Goal: Information Seeking & Learning: Learn about a topic

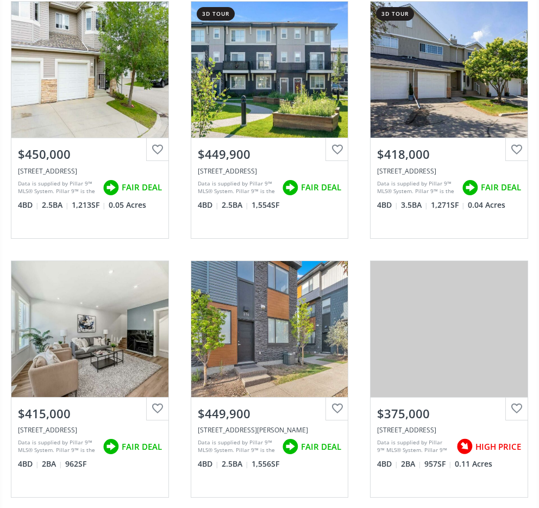
scroll to position [470, 0]
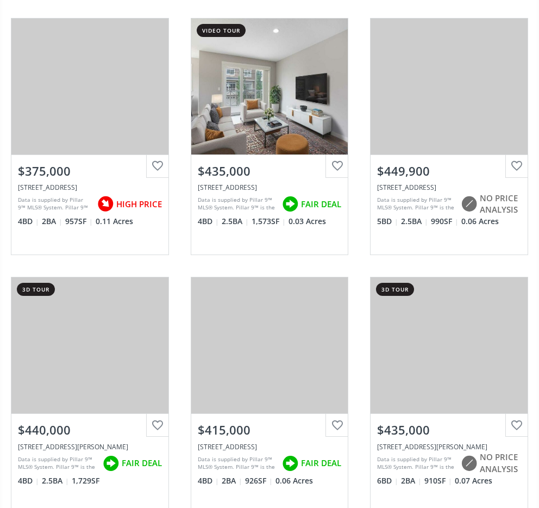
scroll to position [1515, 0]
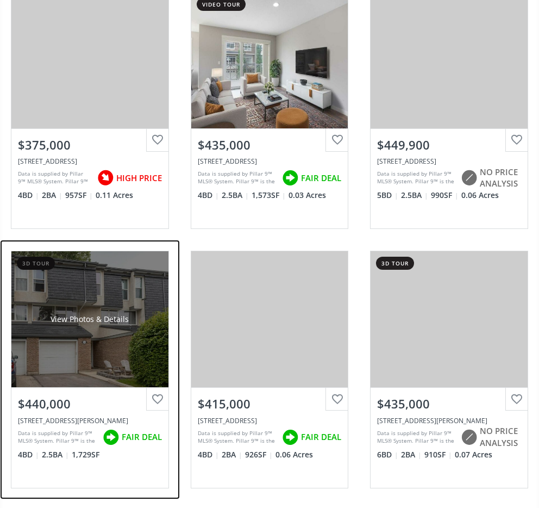
click at [91, 334] on div "View Photos & Details" at bounding box center [89, 319] width 157 height 136
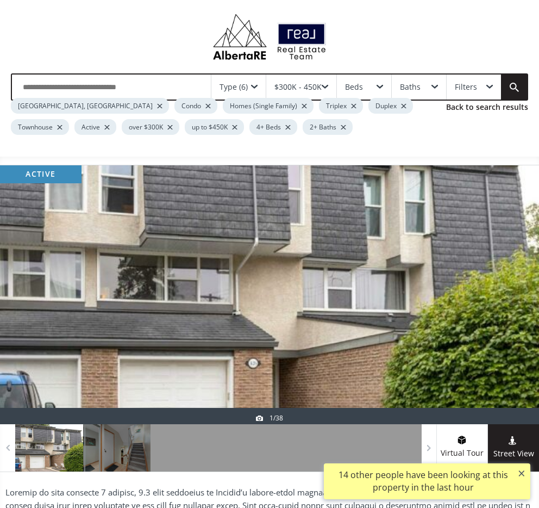
click at [524, 474] on button "×" at bounding box center [521, 473] width 17 height 20
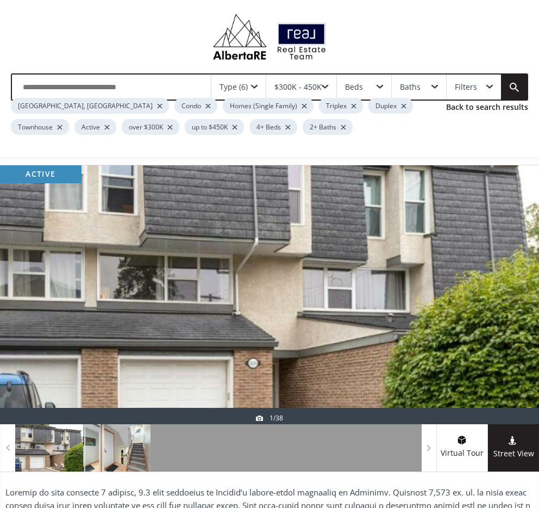
click at [117, 437] on div at bounding box center [117, 447] width 68 height 47
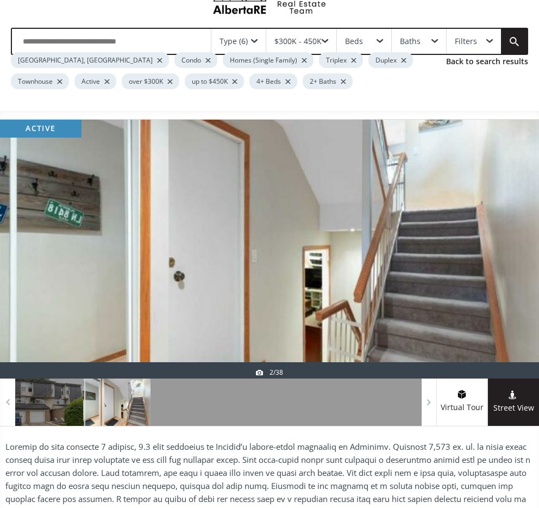
scroll to position [48, 0]
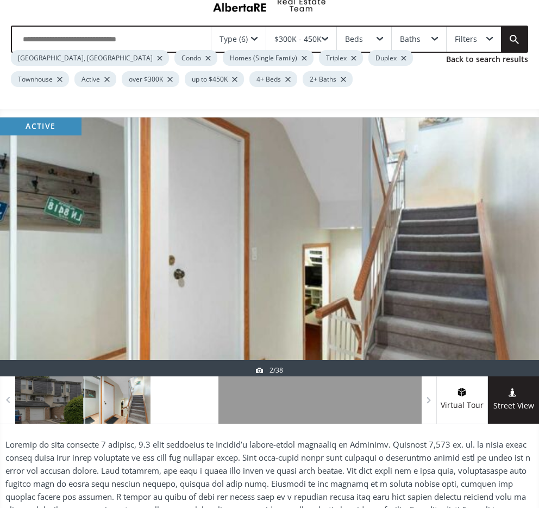
click at [193, 399] on div at bounding box center [185, 399] width 68 height 47
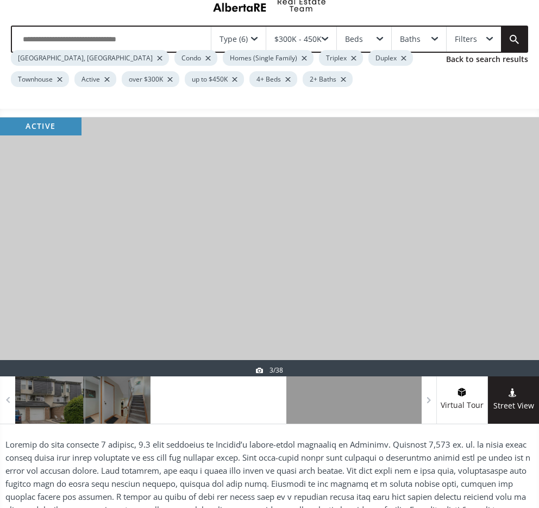
click at [247, 405] on div at bounding box center [253, 399] width 68 height 47
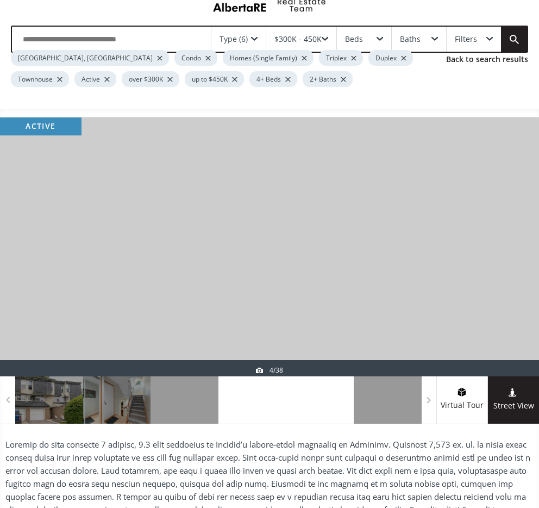
click at [308, 407] on div at bounding box center [321, 399] width 68 height 47
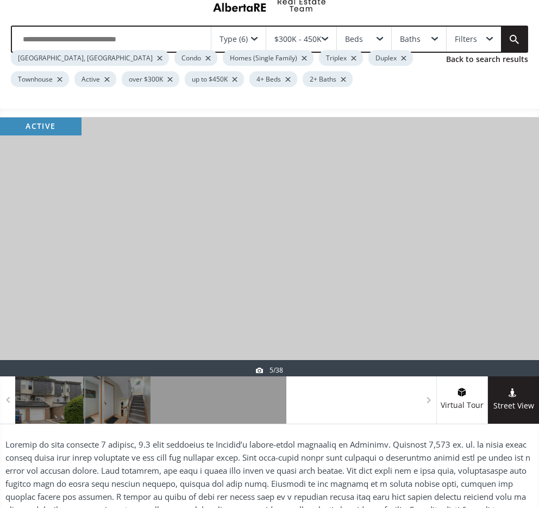
click at [370, 401] on div at bounding box center [388, 399] width 68 height 47
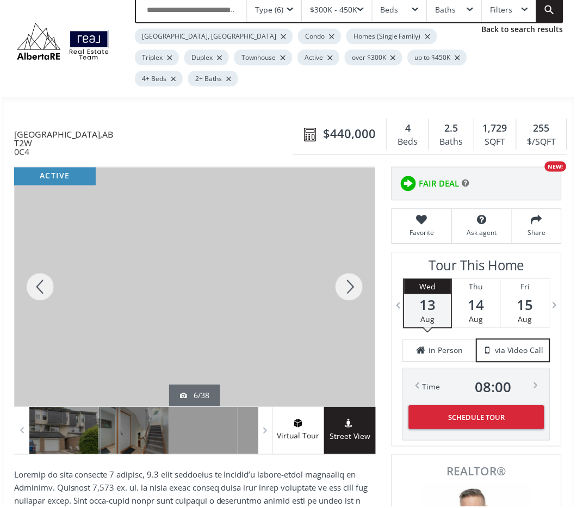
scroll to position [36, 0]
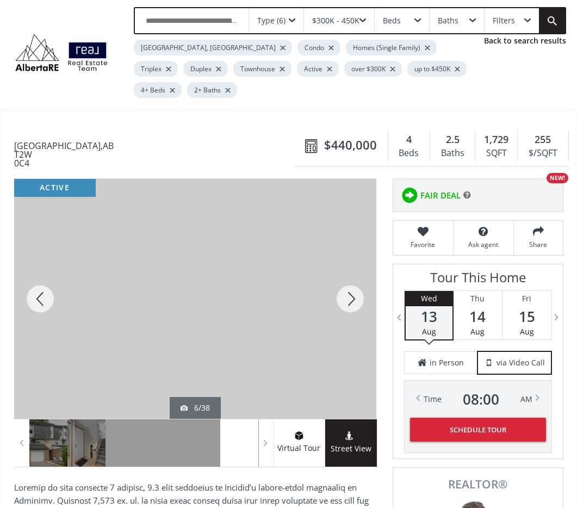
click at [354, 272] on div at bounding box center [350, 299] width 52 height 240
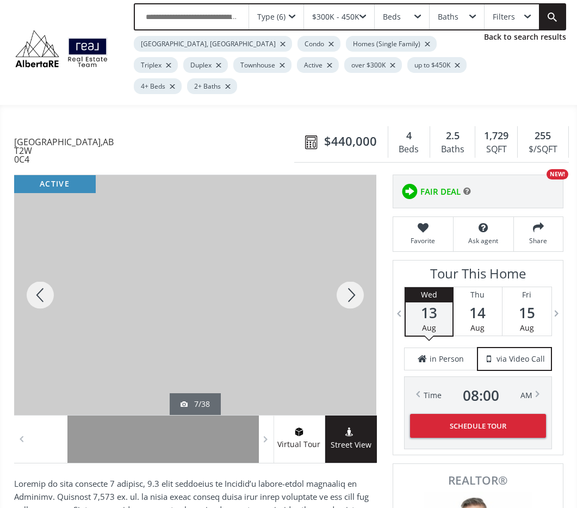
click at [354, 272] on div at bounding box center [350, 295] width 52 height 240
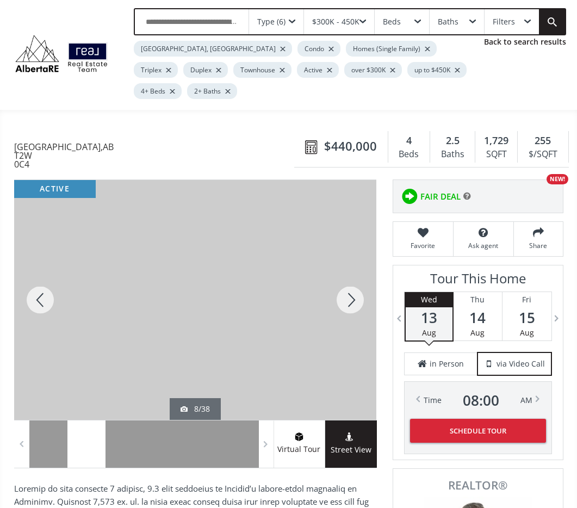
scroll to position [30, 0]
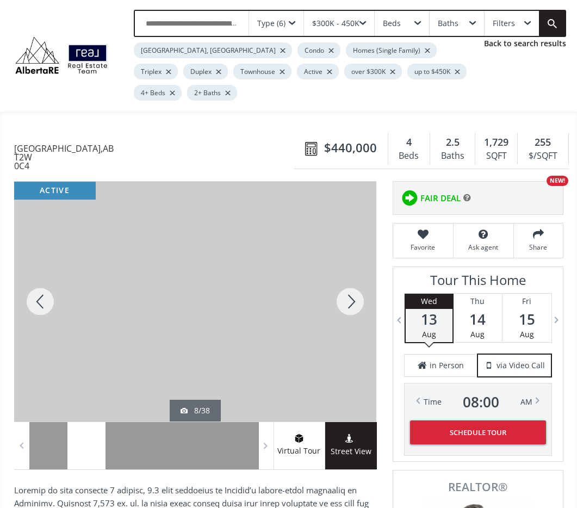
click at [354, 272] on div at bounding box center [350, 302] width 52 height 240
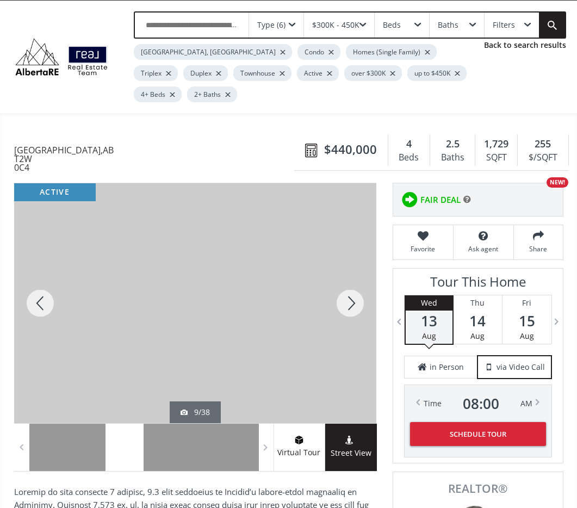
click at [354, 272] on div at bounding box center [350, 303] width 52 height 240
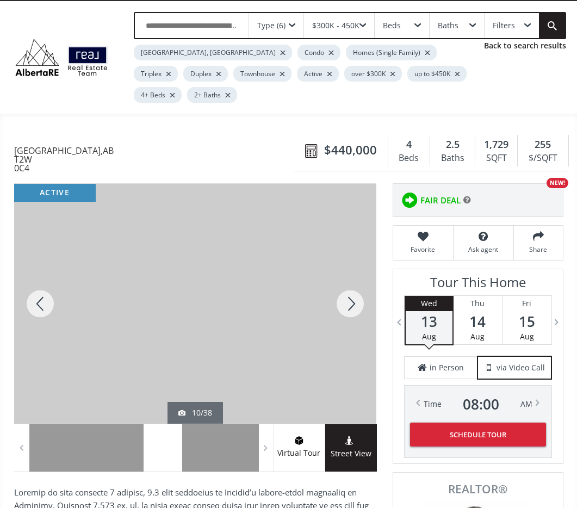
scroll to position [32, 0]
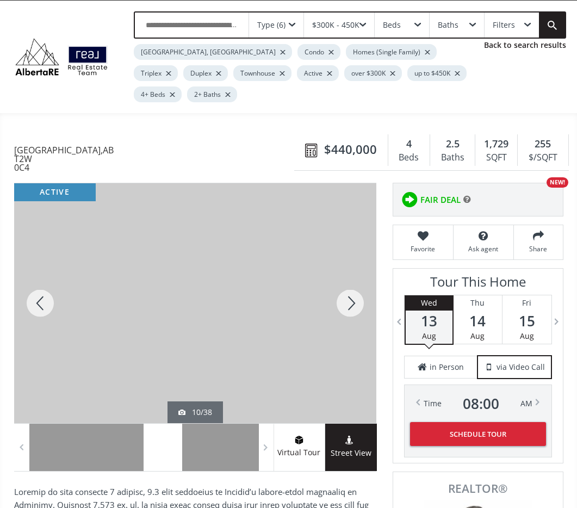
click at [353, 278] on div at bounding box center [350, 303] width 52 height 240
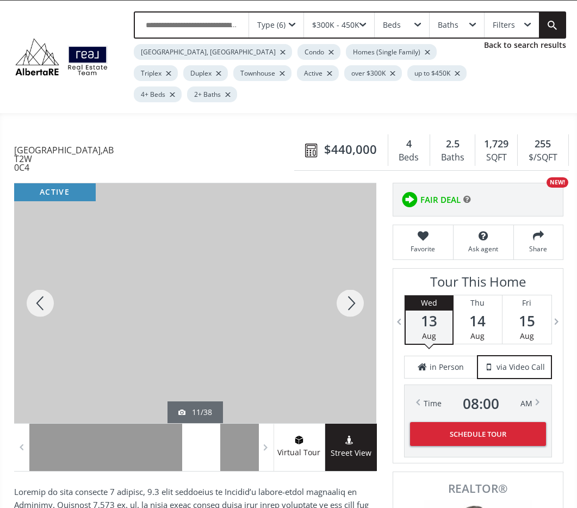
click at [353, 278] on div at bounding box center [350, 303] width 52 height 240
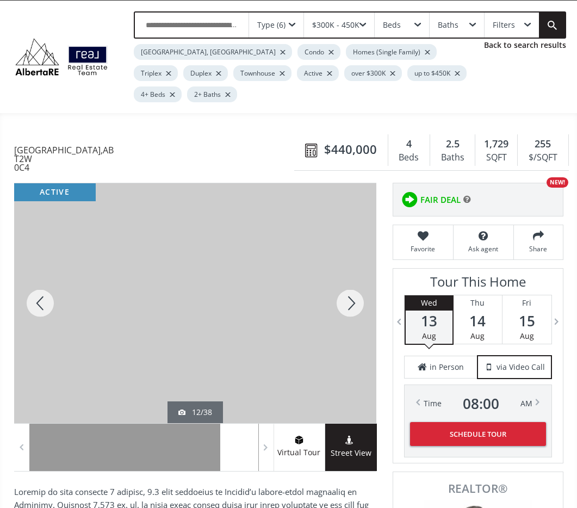
click at [353, 278] on div at bounding box center [350, 303] width 52 height 240
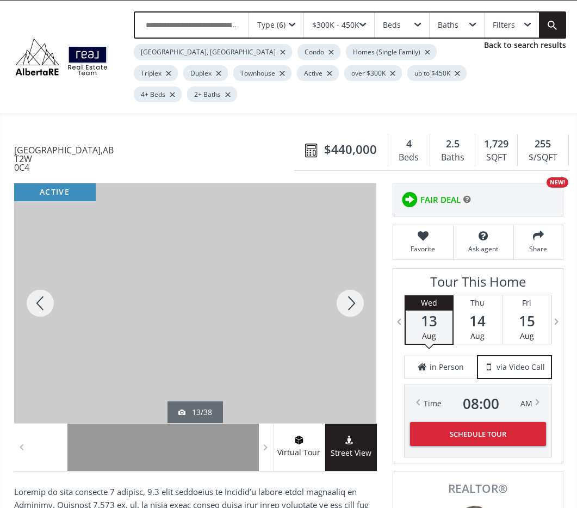
click at [353, 278] on div at bounding box center [350, 303] width 52 height 240
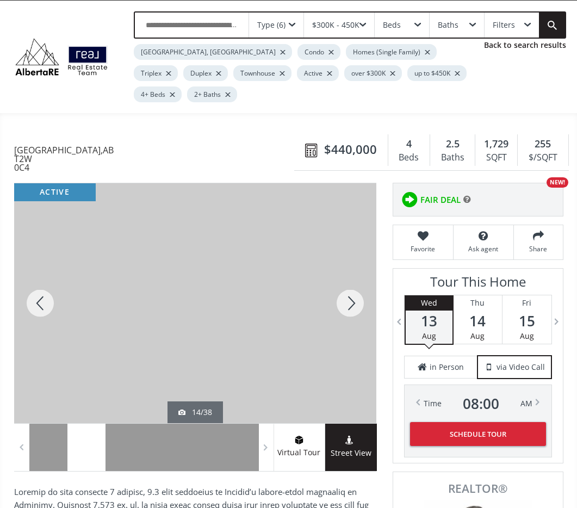
click at [353, 278] on div at bounding box center [350, 303] width 52 height 240
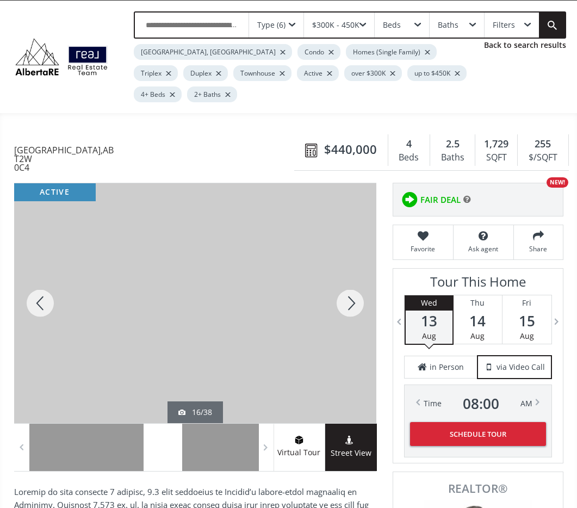
click at [353, 278] on div at bounding box center [350, 303] width 52 height 240
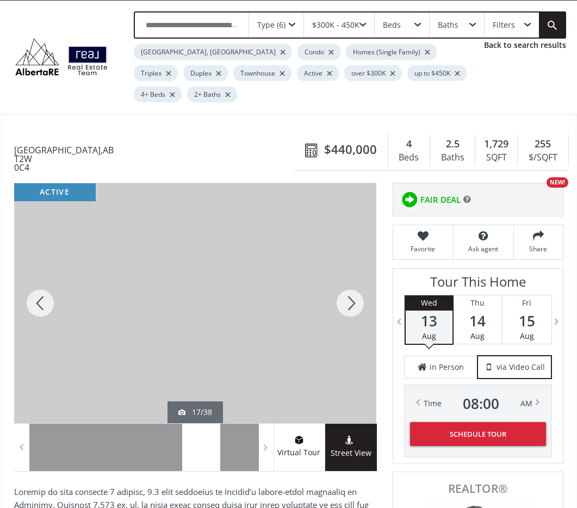
click at [353, 278] on div at bounding box center [350, 303] width 52 height 240
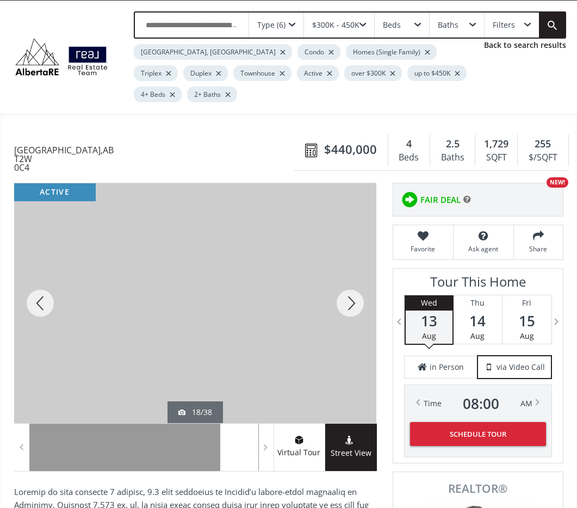
click at [353, 278] on div at bounding box center [350, 303] width 52 height 240
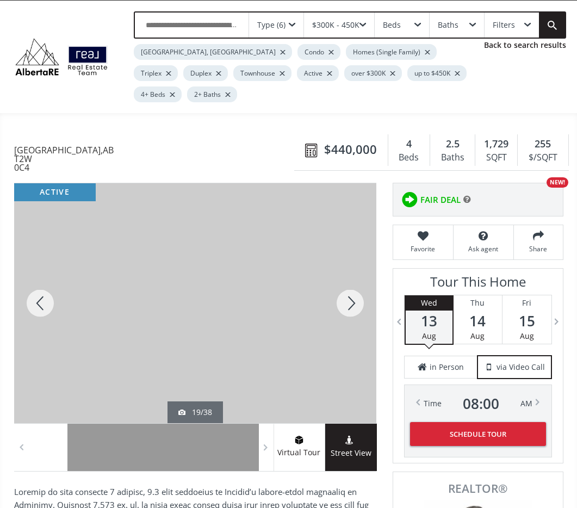
click at [352, 278] on div at bounding box center [350, 303] width 52 height 240
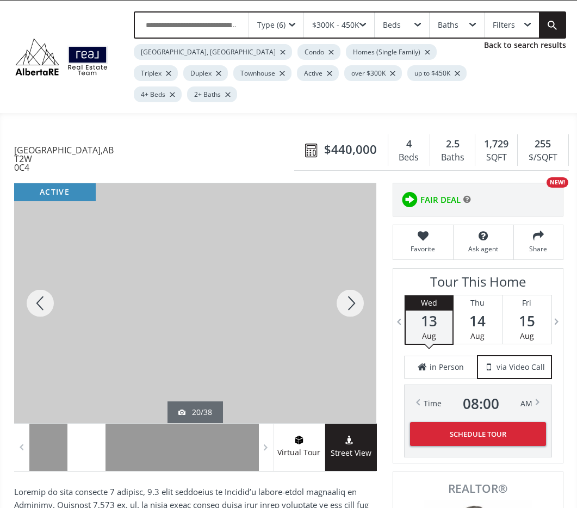
click at [353, 278] on div at bounding box center [350, 303] width 52 height 240
click at [352, 278] on div at bounding box center [350, 303] width 52 height 240
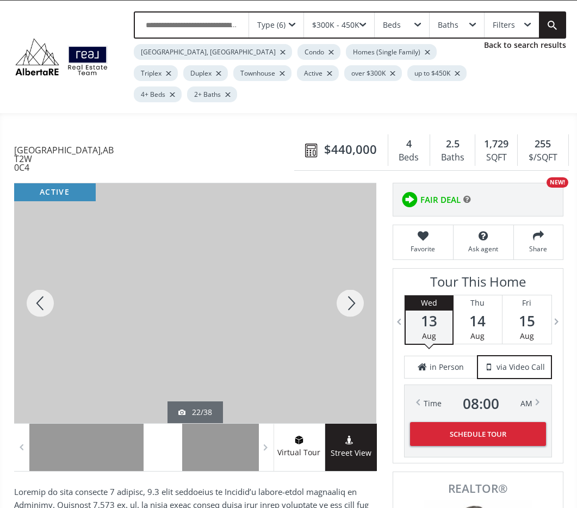
click at [352, 278] on div at bounding box center [350, 303] width 52 height 240
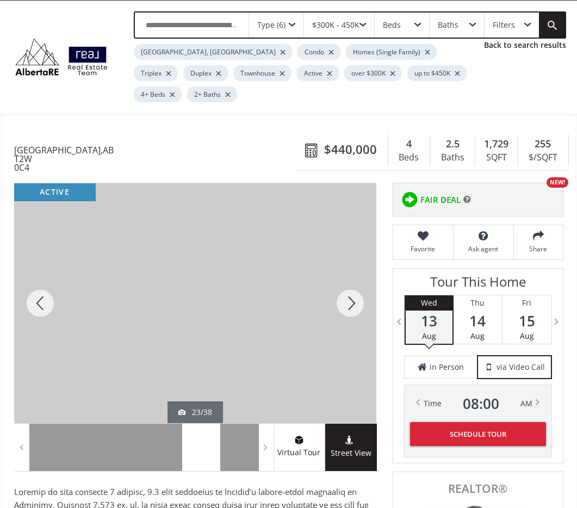
click at [352, 278] on div at bounding box center [350, 303] width 52 height 240
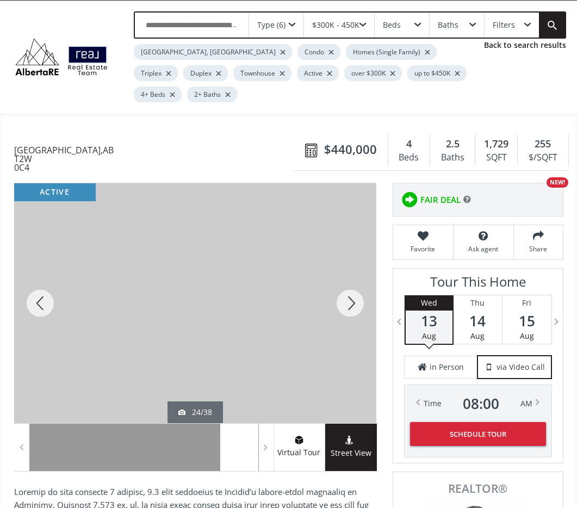
click at [352, 278] on div at bounding box center [350, 303] width 52 height 240
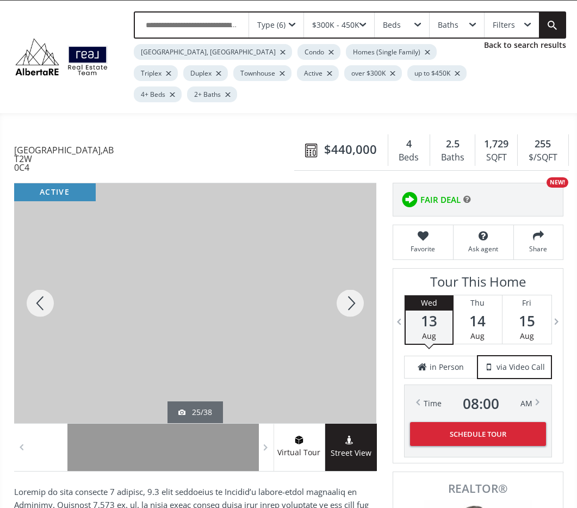
click at [352, 278] on div at bounding box center [350, 303] width 52 height 240
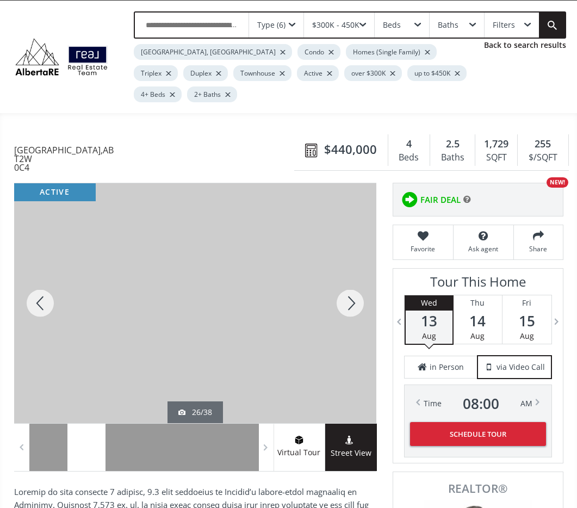
click at [352, 278] on div at bounding box center [350, 303] width 52 height 240
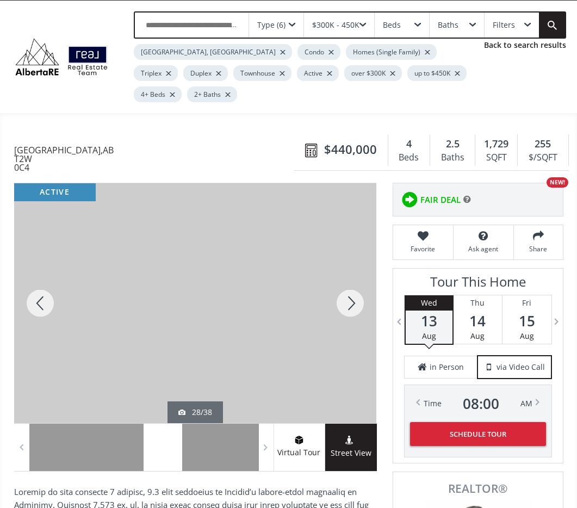
click at [352, 278] on div at bounding box center [350, 303] width 52 height 240
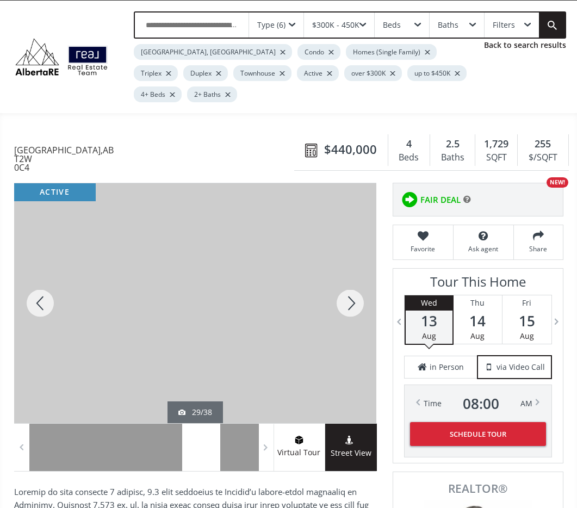
click at [352, 278] on div at bounding box center [350, 303] width 52 height 240
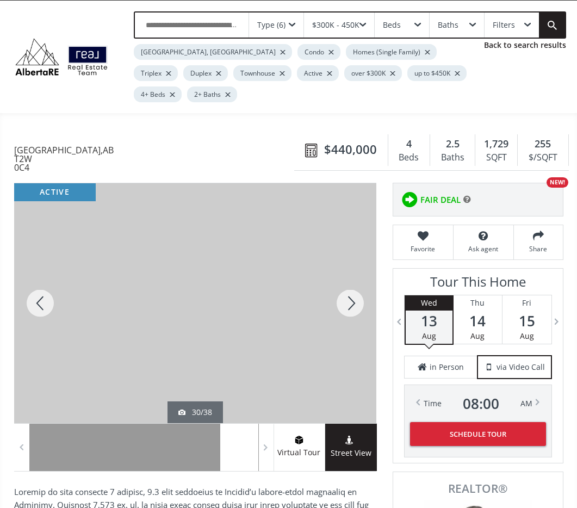
click at [352, 278] on div at bounding box center [350, 303] width 52 height 240
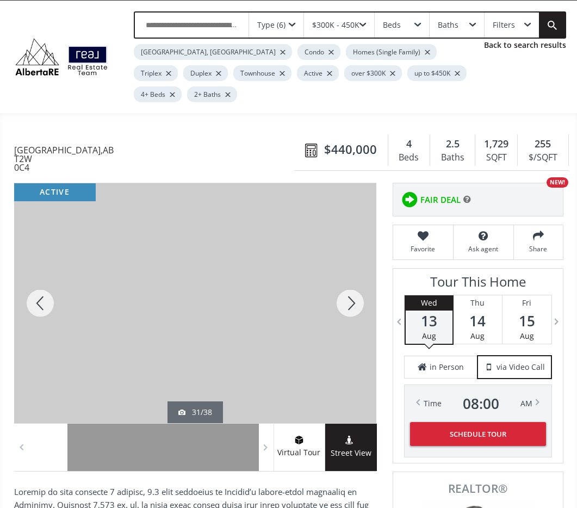
click at [352, 278] on div at bounding box center [350, 303] width 52 height 240
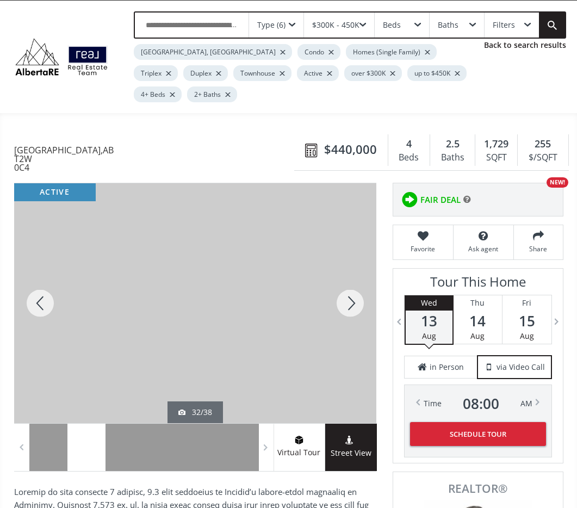
click at [352, 278] on div at bounding box center [350, 303] width 52 height 240
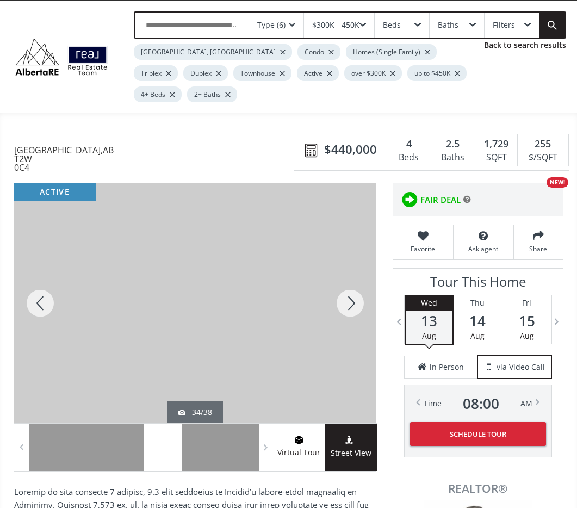
click at [352, 278] on div at bounding box center [350, 303] width 52 height 240
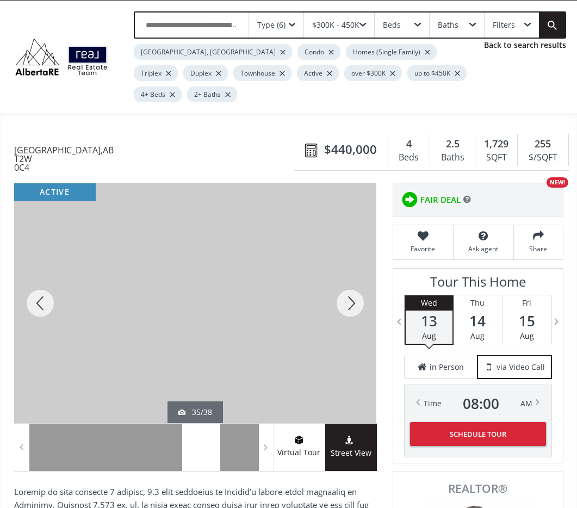
click at [352, 278] on div at bounding box center [350, 303] width 52 height 240
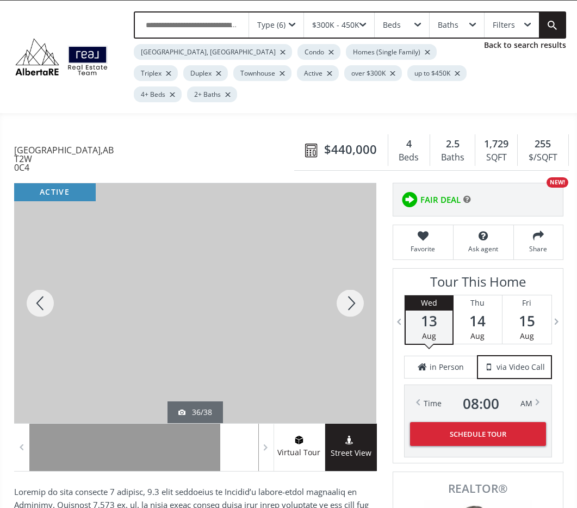
click at [352, 278] on div at bounding box center [350, 303] width 52 height 240
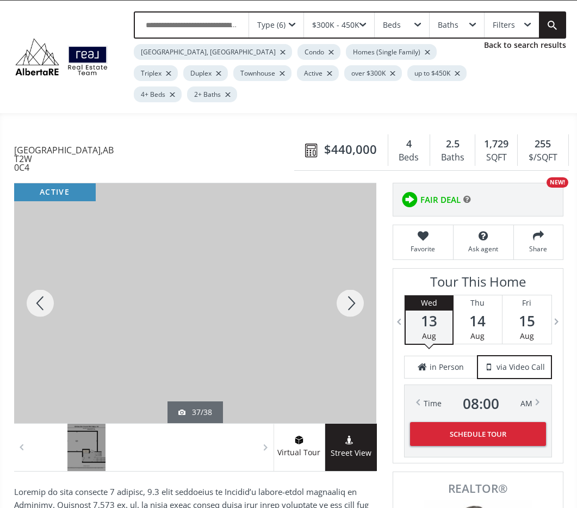
click at [352, 278] on div at bounding box center [350, 303] width 52 height 240
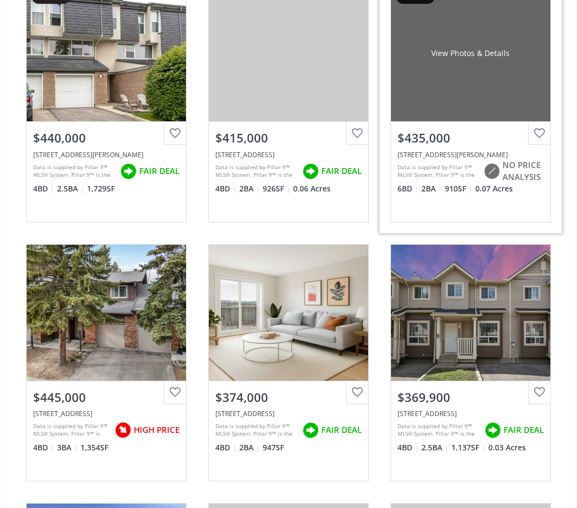
scroll to position [1774, 0]
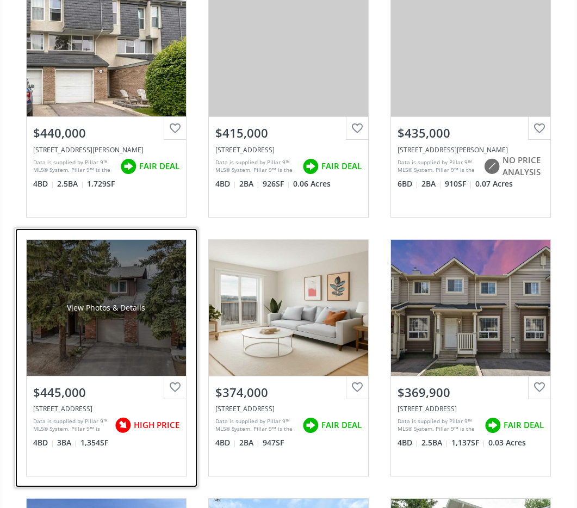
click at [111, 286] on div "View Photos & Details" at bounding box center [106, 308] width 159 height 136
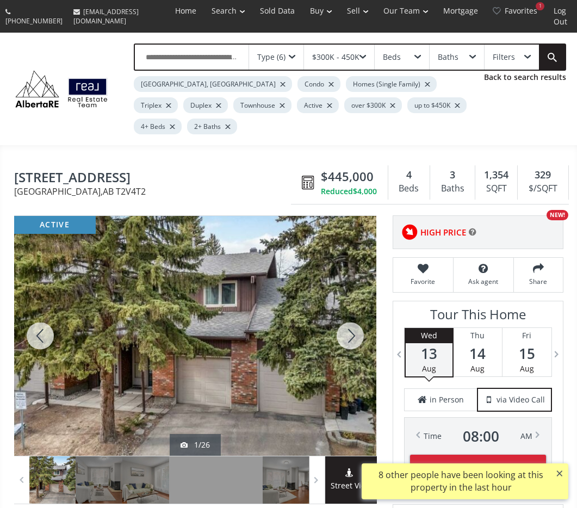
click at [355, 308] on div at bounding box center [350, 336] width 52 height 240
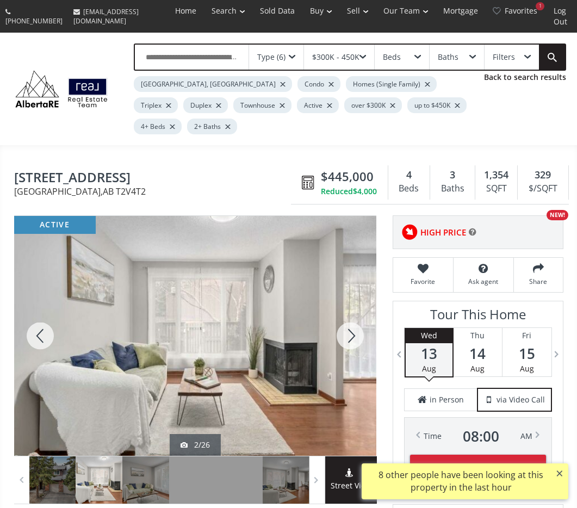
click at [355, 308] on div at bounding box center [350, 336] width 52 height 240
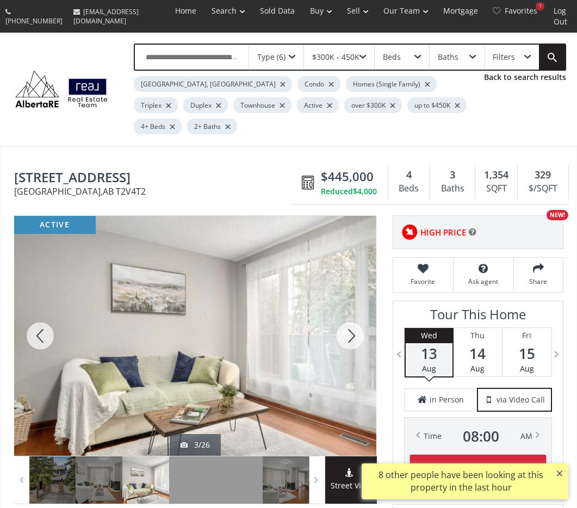
click at [355, 308] on div at bounding box center [350, 336] width 52 height 240
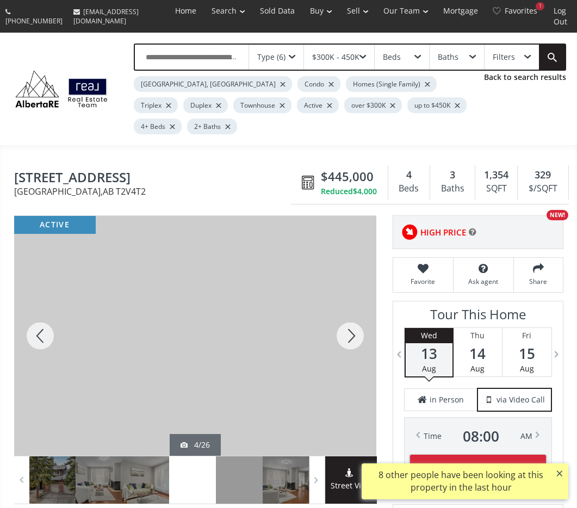
click at [355, 308] on div at bounding box center [350, 336] width 52 height 240
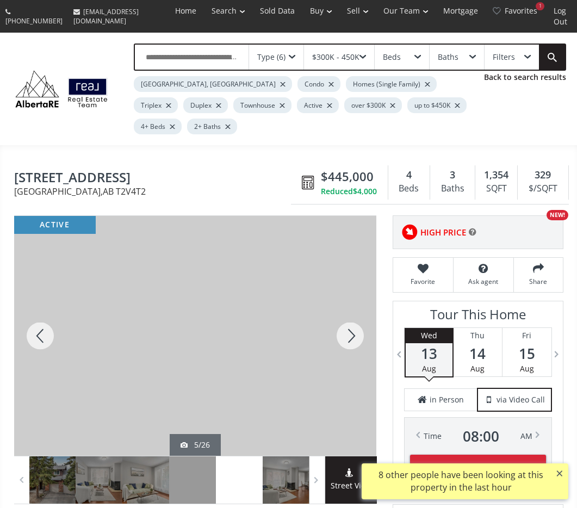
click at [355, 308] on div at bounding box center [350, 336] width 52 height 240
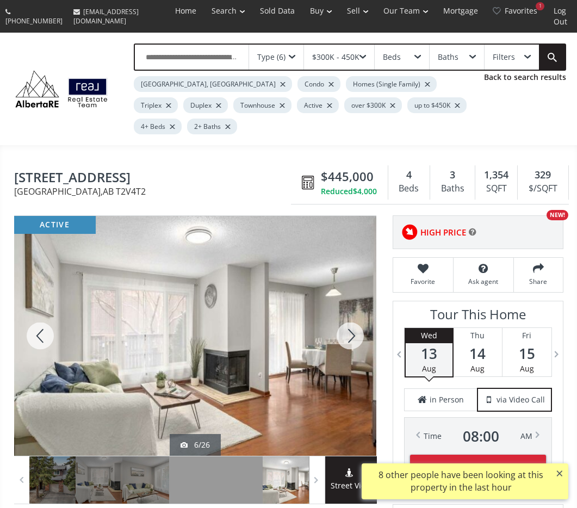
click at [355, 308] on div at bounding box center [350, 336] width 52 height 240
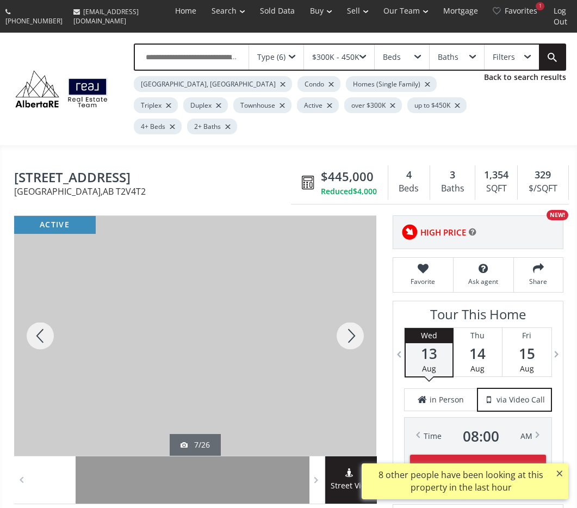
click at [355, 308] on div at bounding box center [350, 336] width 52 height 240
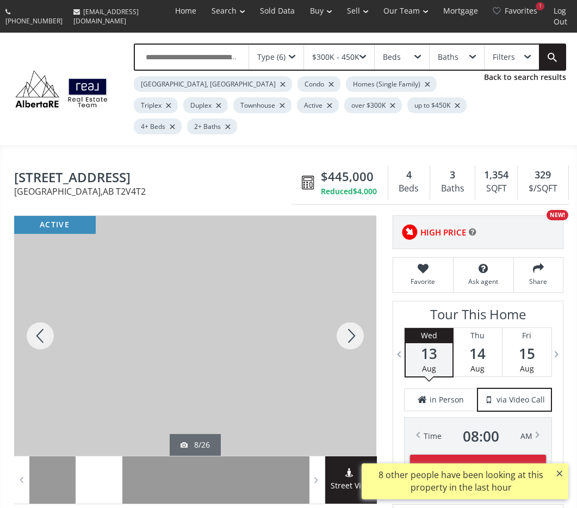
click at [355, 308] on div at bounding box center [350, 336] width 52 height 240
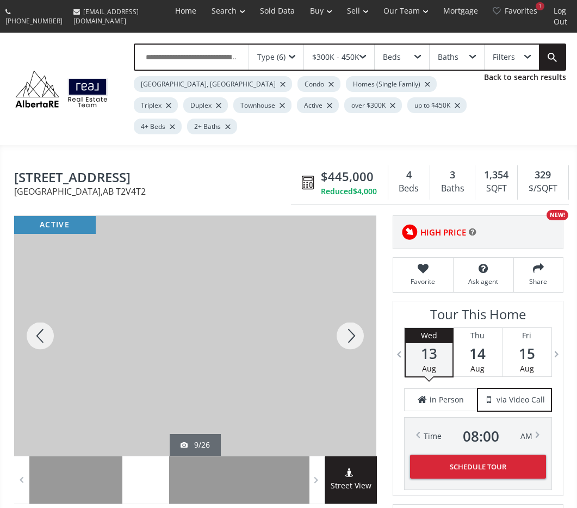
click at [355, 308] on div at bounding box center [350, 336] width 52 height 240
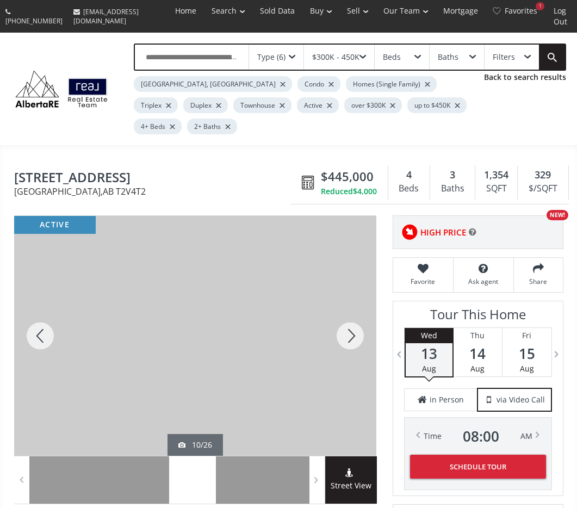
click at [355, 308] on div at bounding box center [350, 336] width 52 height 240
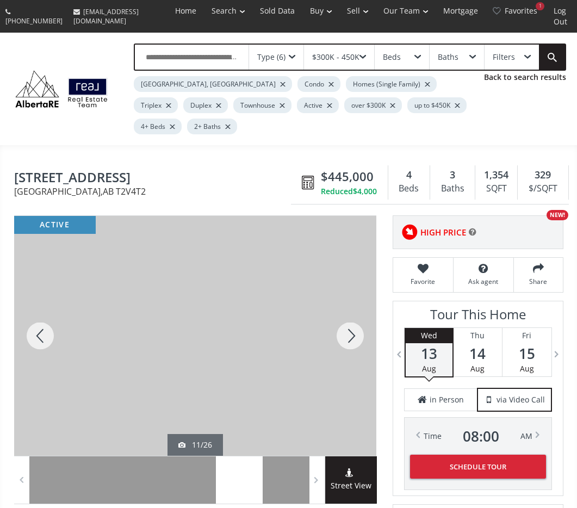
click at [355, 308] on div at bounding box center [350, 336] width 52 height 240
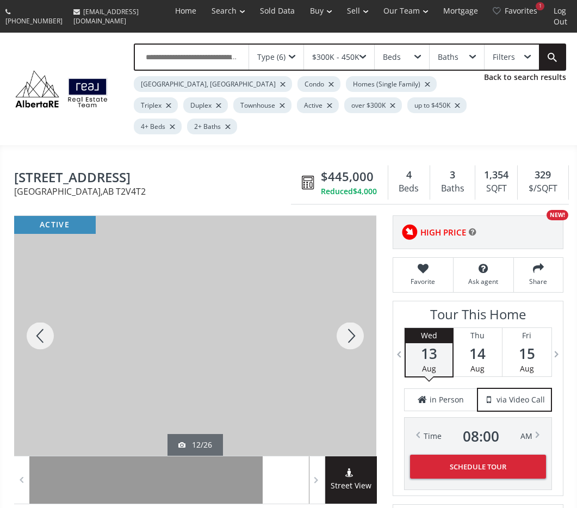
click at [355, 308] on div at bounding box center [350, 336] width 52 height 240
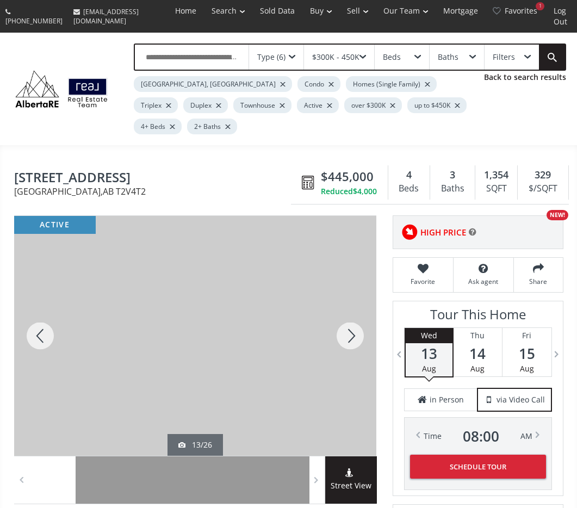
click at [355, 308] on div at bounding box center [350, 336] width 52 height 240
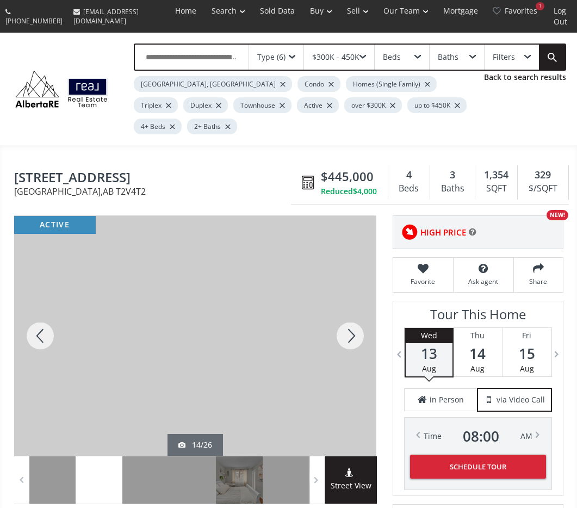
click at [355, 308] on div at bounding box center [350, 336] width 52 height 240
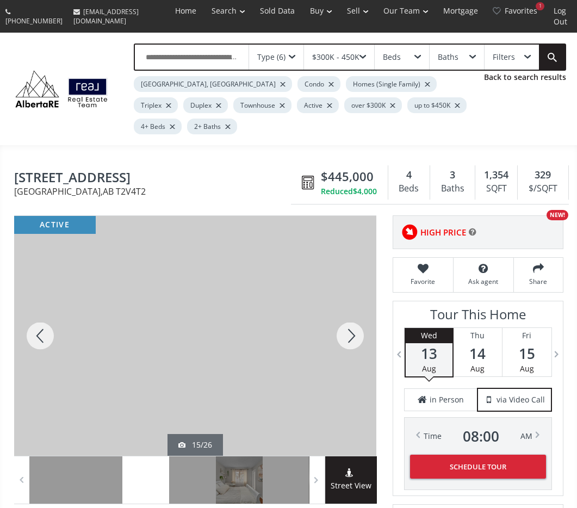
click at [355, 308] on div at bounding box center [350, 336] width 52 height 240
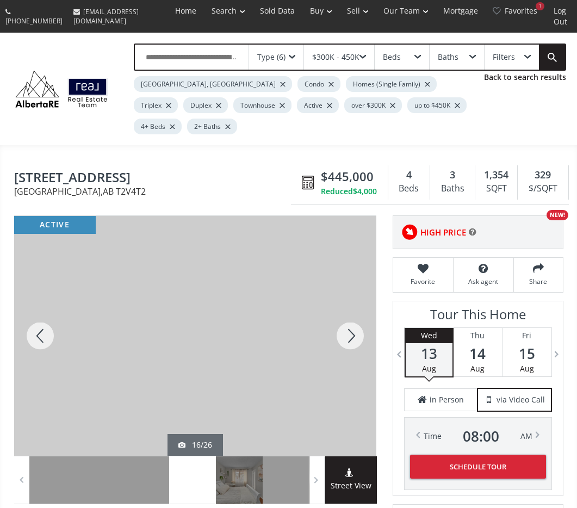
click at [355, 308] on div at bounding box center [350, 336] width 52 height 240
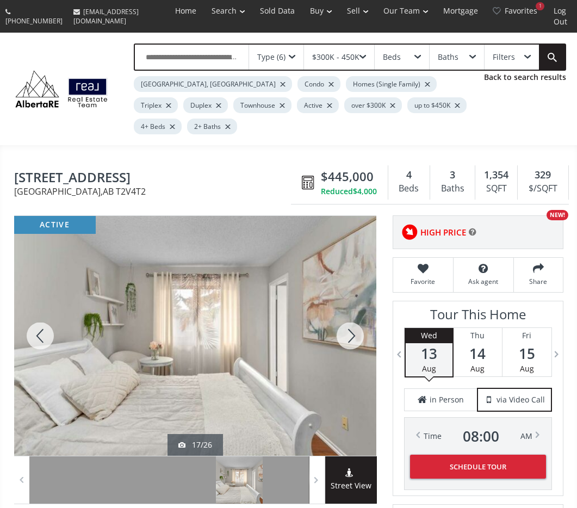
click at [355, 308] on div at bounding box center [350, 336] width 52 height 240
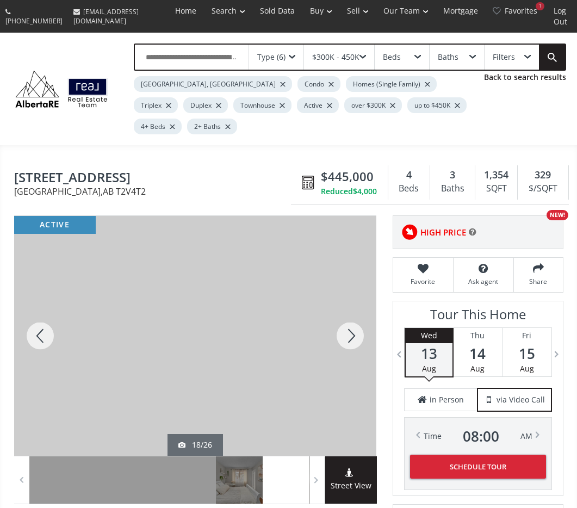
click at [351, 305] on div at bounding box center [350, 336] width 52 height 240
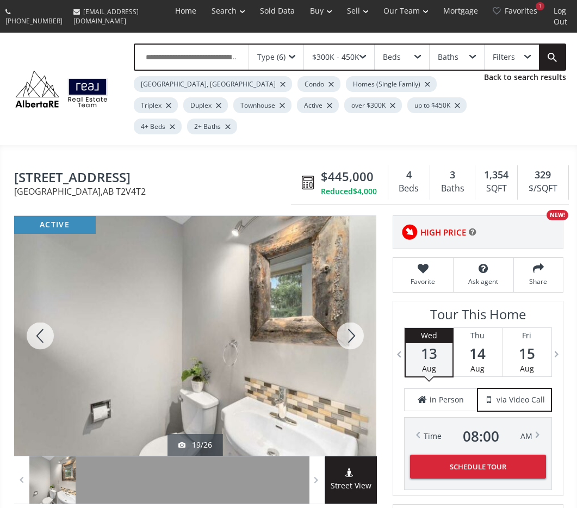
click at [351, 305] on div at bounding box center [350, 336] width 52 height 240
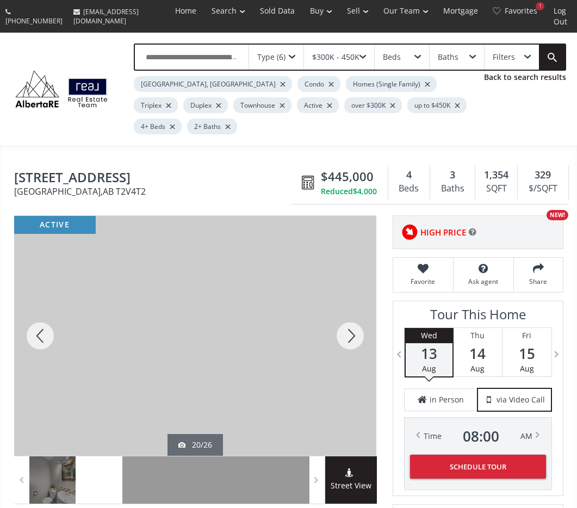
click at [351, 305] on div at bounding box center [350, 336] width 52 height 240
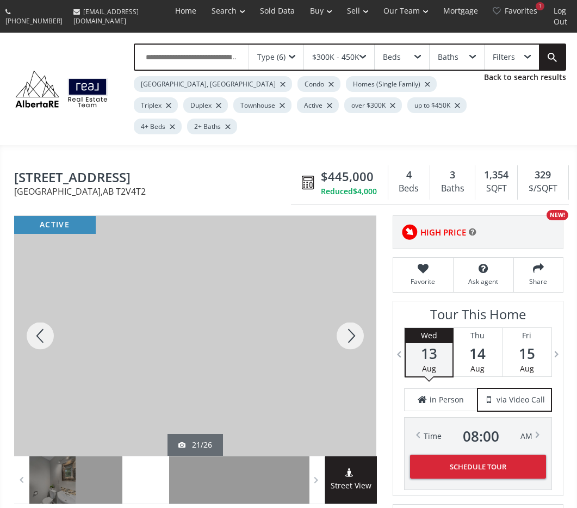
click at [351, 305] on div at bounding box center [350, 336] width 52 height 240
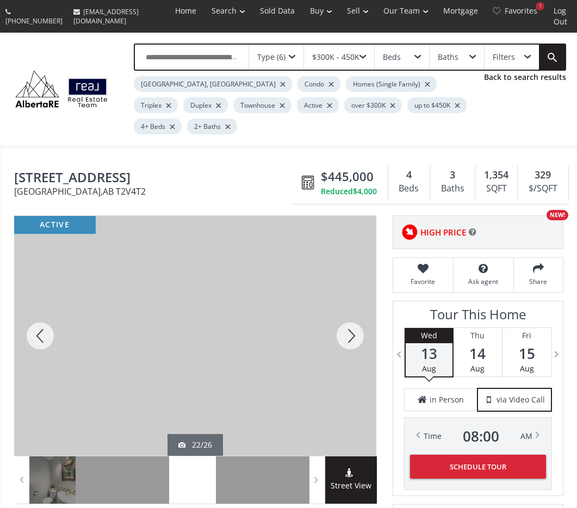
click at [351, 305] on div at bounding box center [350, 336] width 52 height 240
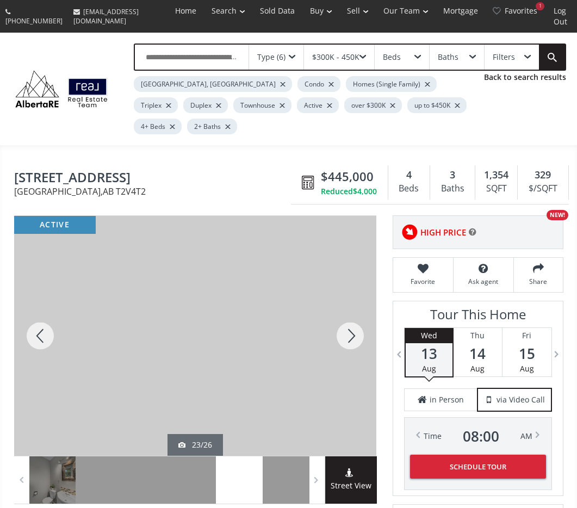
click at [351, 305] on div at bounding box center [350, 336] width 52 height 240
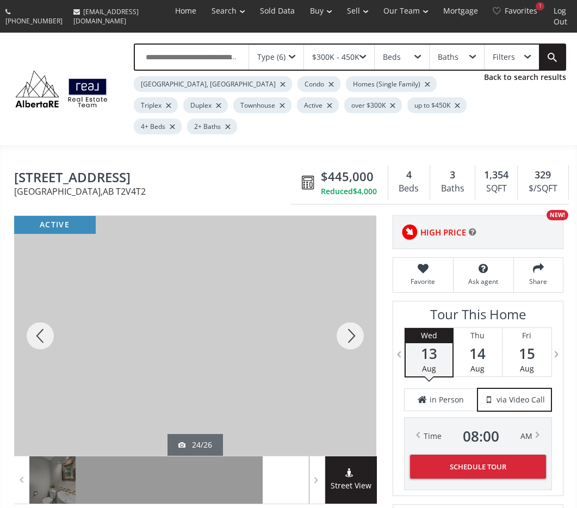
click at [351, 305] on div at bounding box center [350, 336] width 52 height 240
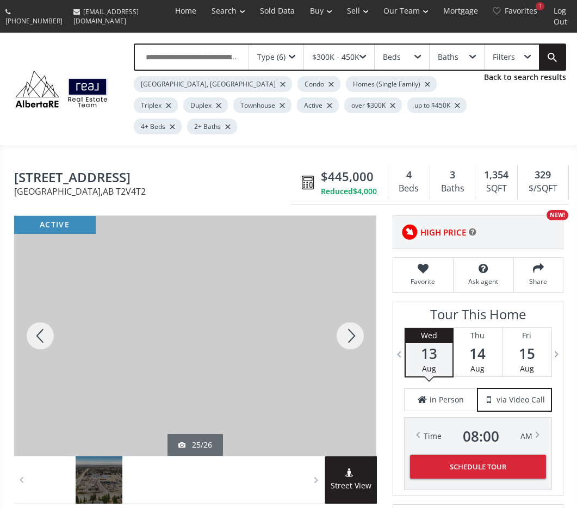
click at [351, 305] on div at bounding box center [350, 336] width 52 height 240
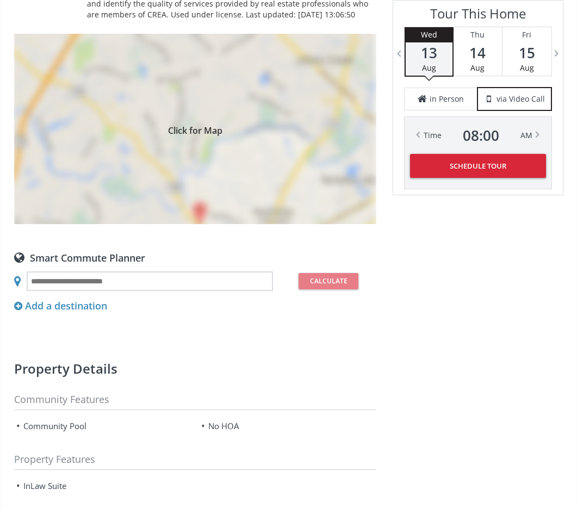
scroll to position [924, 0]
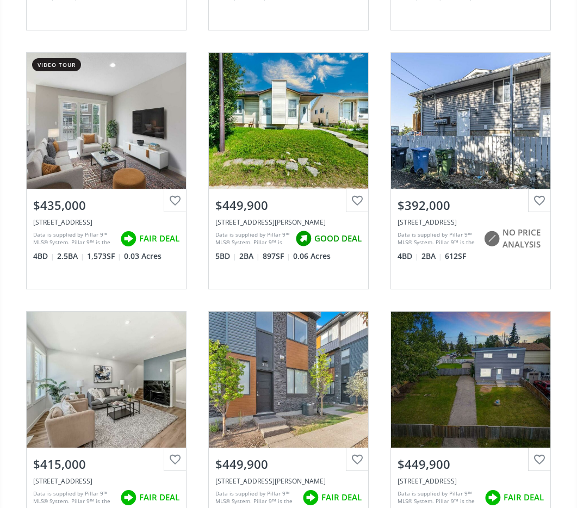
scroll to position [1774, 0]
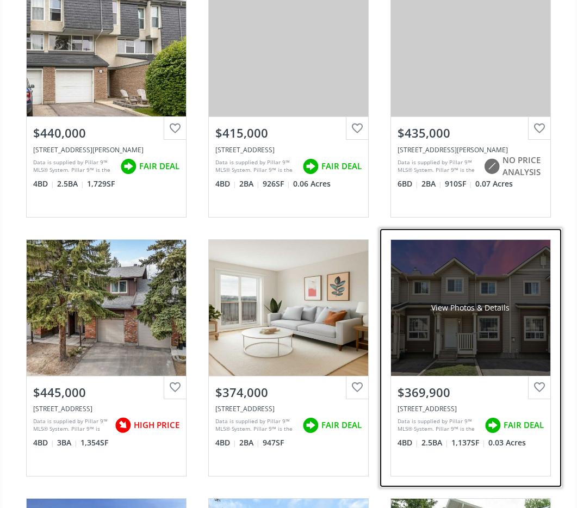
click at [443, 288] on div "View Photos & Details" at bounding box center [470, 308] width 159 height 136
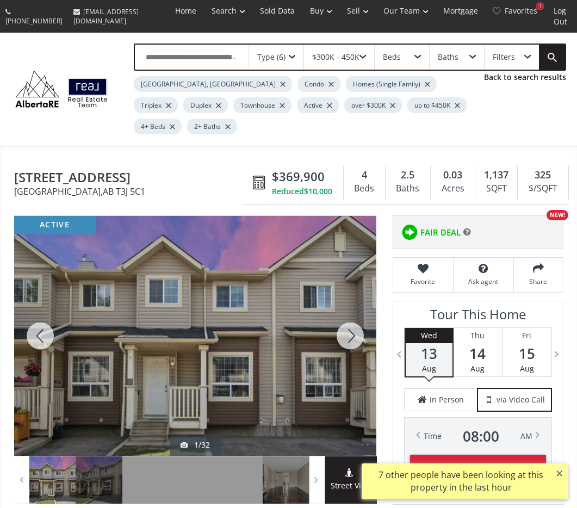
click at [360, 305] on div at bounding box center [350, 336] width 52 height 240
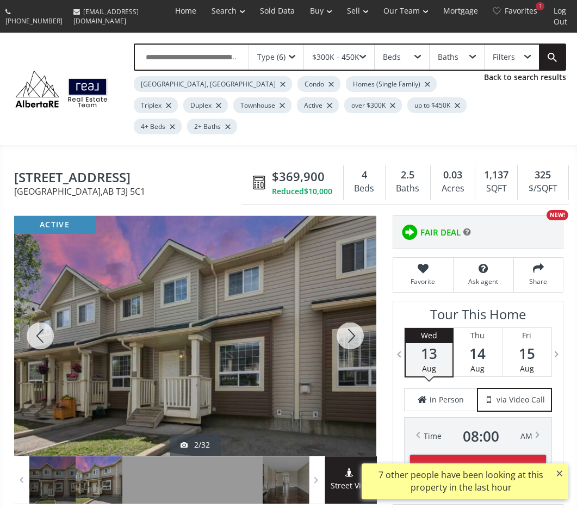
click at [360, 305] on div at bounding box center [350, 336] width 52 height 240
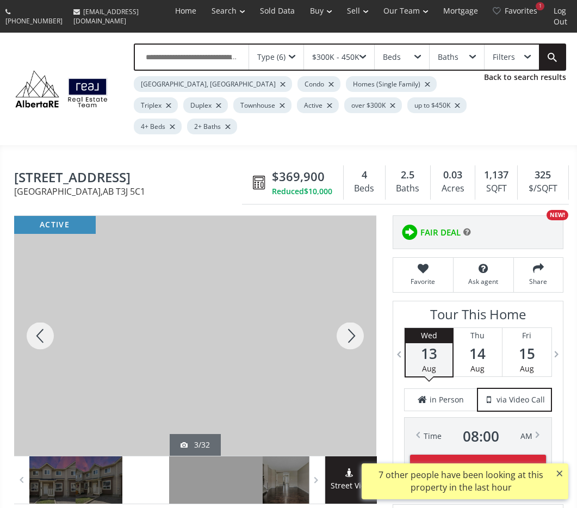
click at [360, 305] on div at bounding box center [350, 336] width 52 height 240
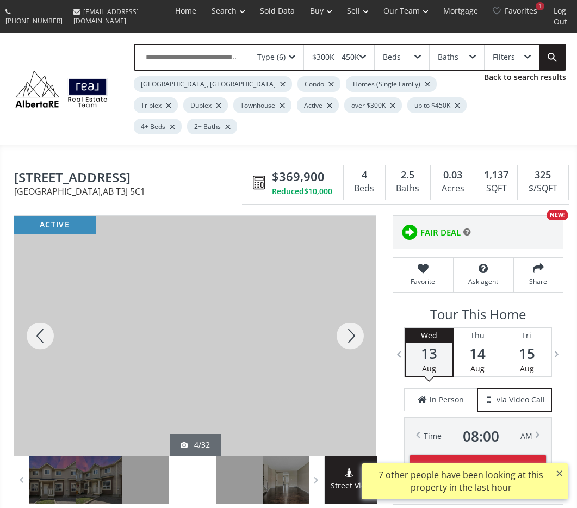
click at [360, 305] on div at bounding box center [350, 336] width 52 height 240
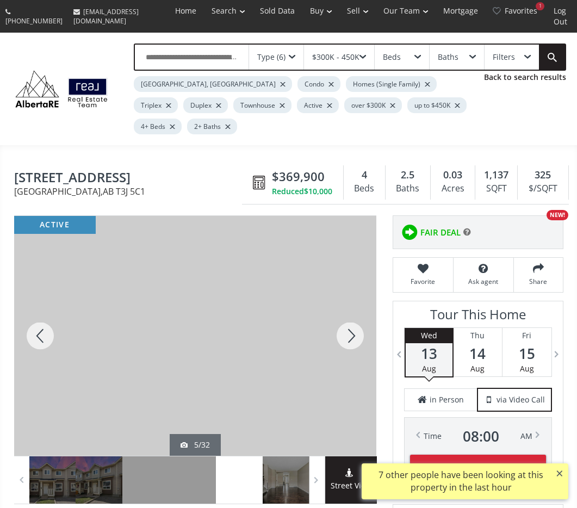
click at [360, 305] on div at bounding box center [350, 336] width 52 height 240
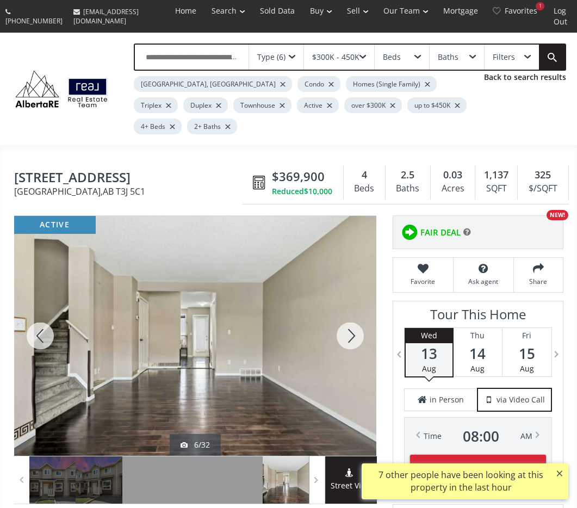
click at [360, 305] on div at bounding box center [350, 336] width 52 height 240
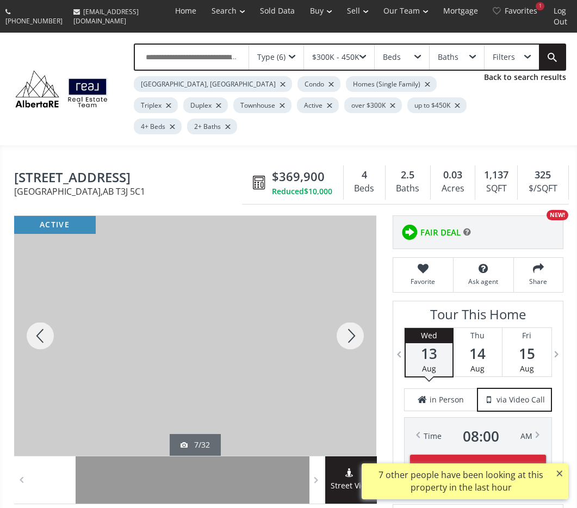
click at [360, 305] on div at bounding box center [350, 336] width 52 height 240
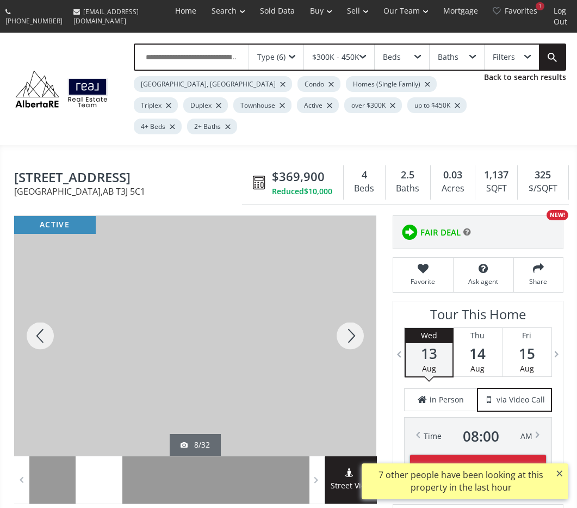
click at [360, 305] on div at bounding box center [350, 336] width 52 height 240
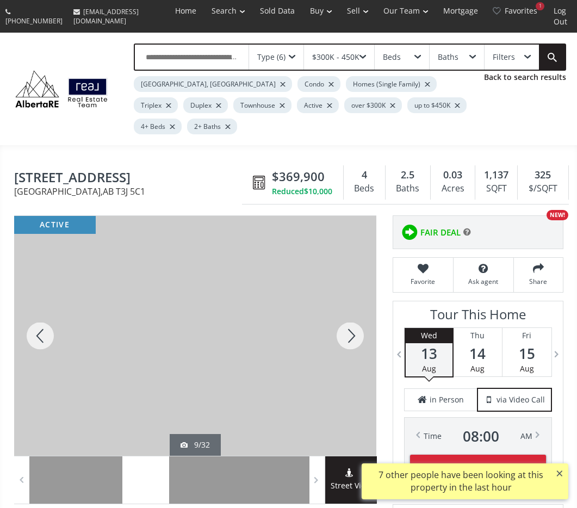
click at [360, 305] on div at bounding box center [350, 336] width 52 height 240
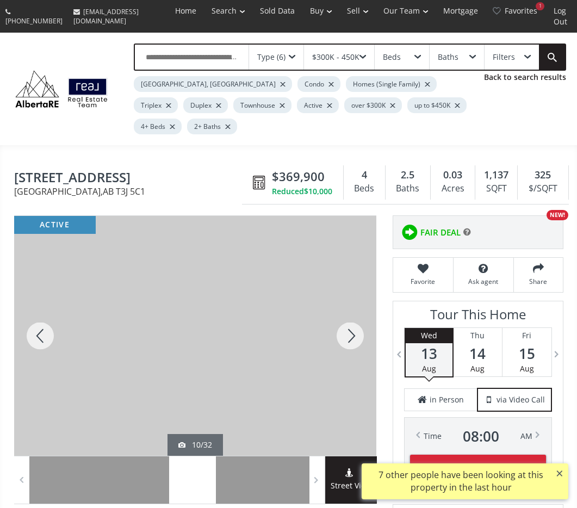
click at [360, 305] on div at bounding box center [350, 336] width 52 height 240
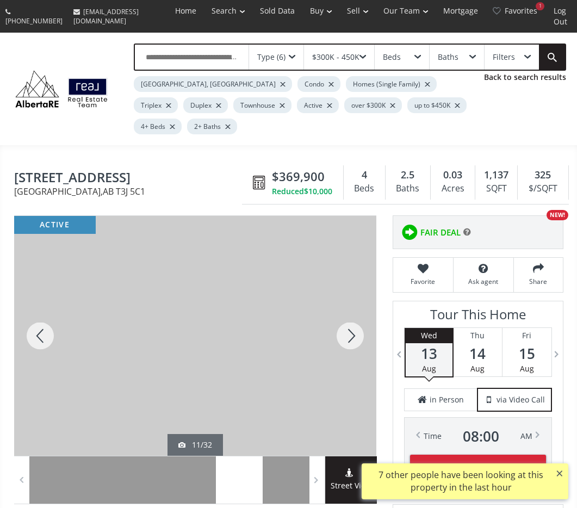
click at [360, 305] on div at bounding box center [350, 336] width 52 height 240
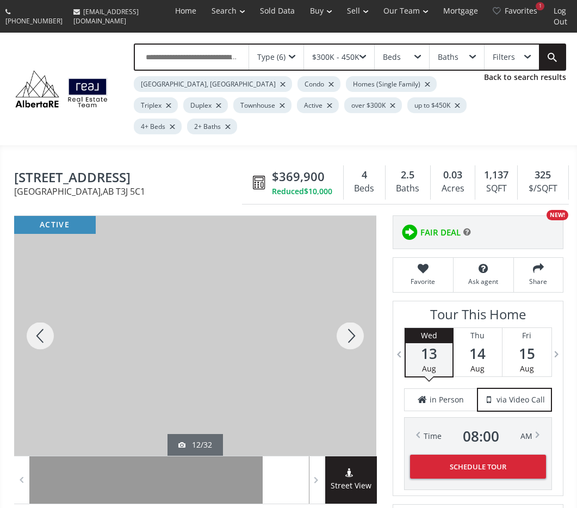
click at [353, 305] on div at bounding box center [350, 336] width 52 height 240
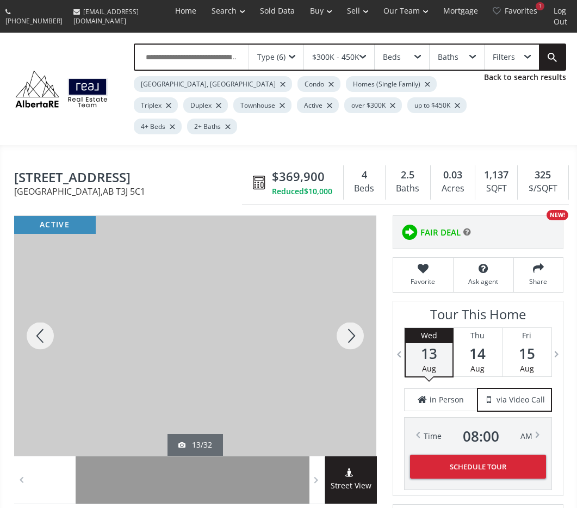
click at [353, 305] on div at bounding box center [350, 336] width 52 height 240
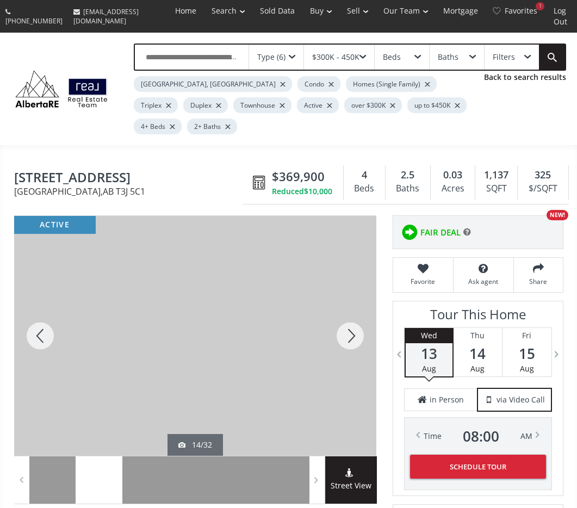
click at [353, 305] on div at bounding box center [350, 336] width 52 height 240
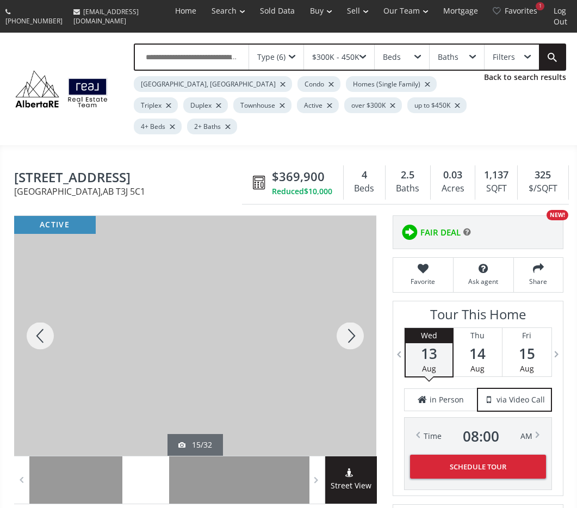
click at [353, 305] on div at bounding box center [350, 336] width 52 height 240
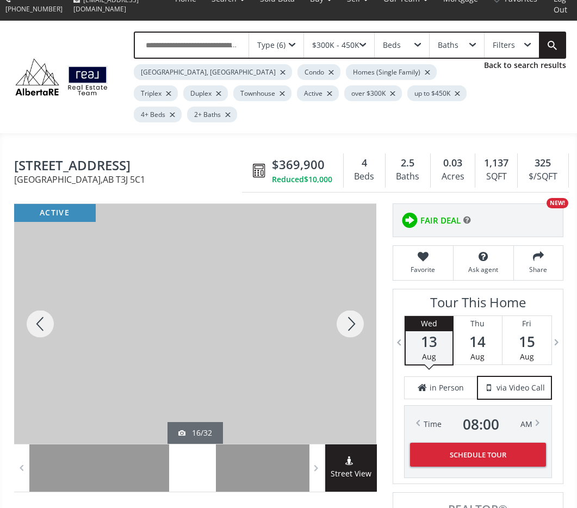
scroll to position [15, 0]
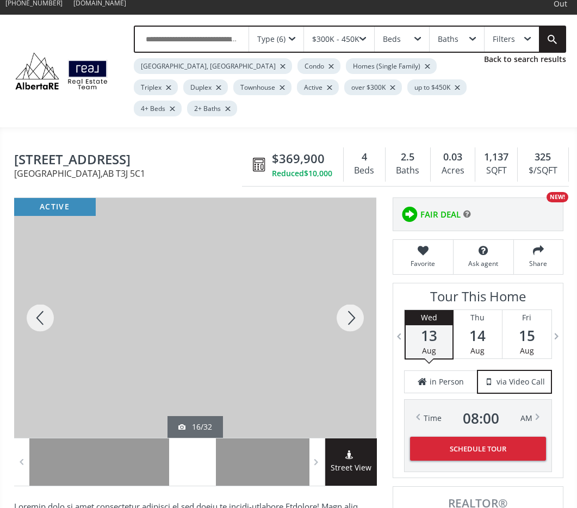
click at [348, 293] on div at bounding box center [350, 318] width 52 height 240
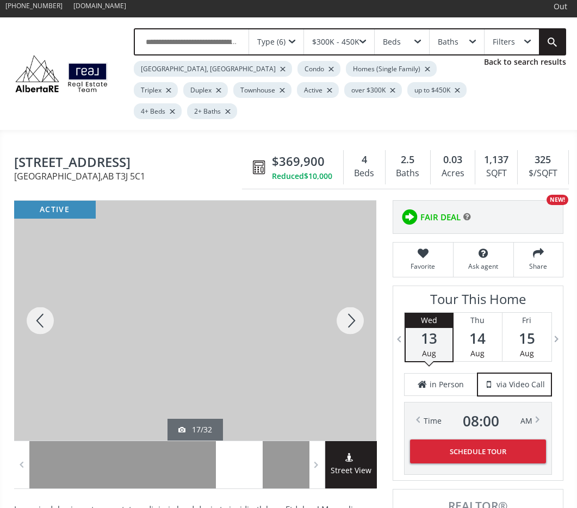
click at [348, 293] on div at bounding box center [350, 321] width 52 height 240
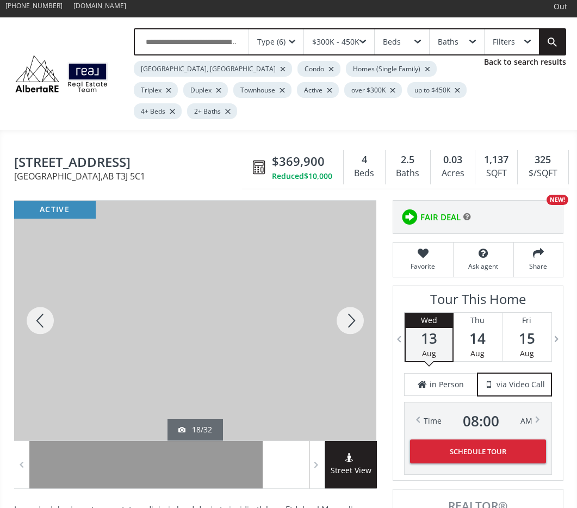
click at [348, 293] on div at bounding box center [350, 321] width 52 height 240
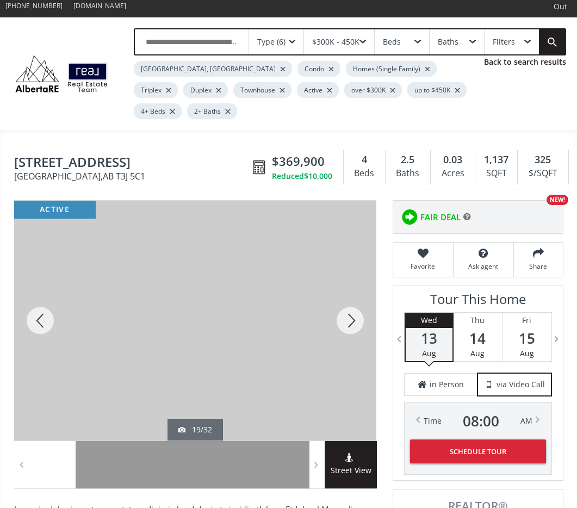
click at [348, 293] on div at bounding box center [350, 321] width 52 height 240
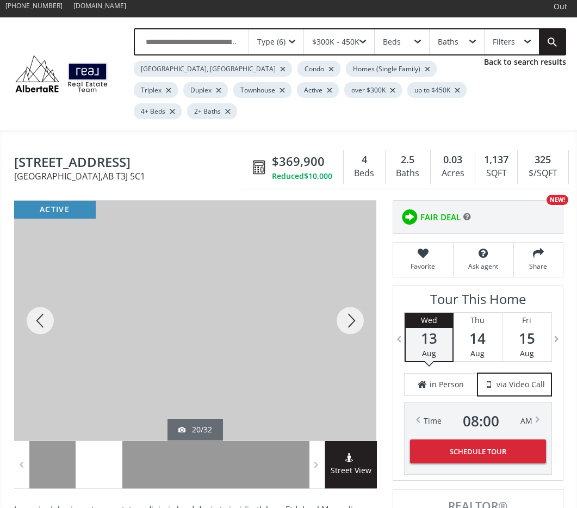
click at [348, 293] on div at bounding box center [350, 321] width 52 height 240
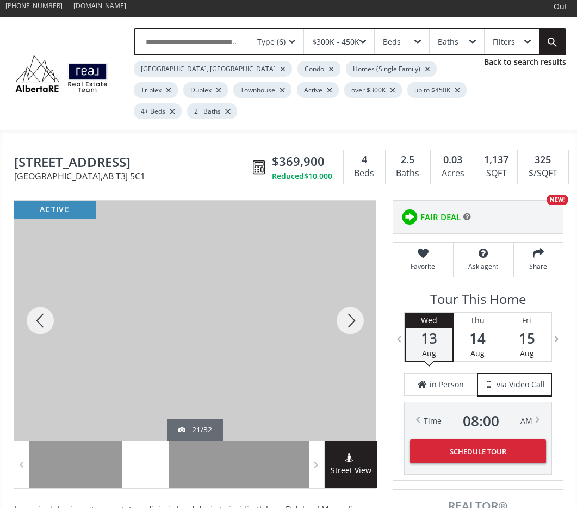
click at [348, 293] on div at bounding box center [350, 321] width 52 height 240
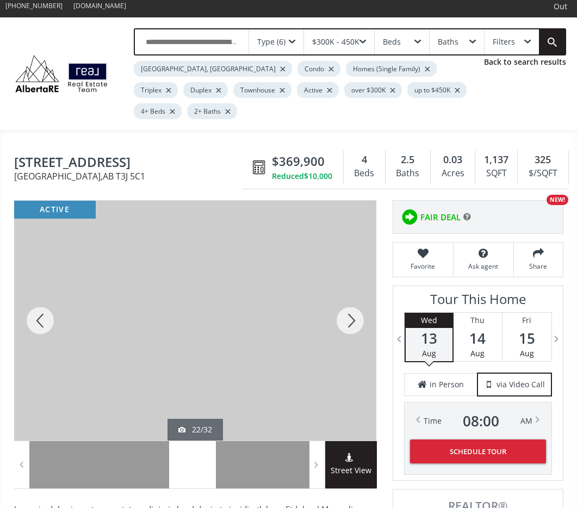
click at [348, 293] on div at bounding box center [350, 321] width 52 height 240
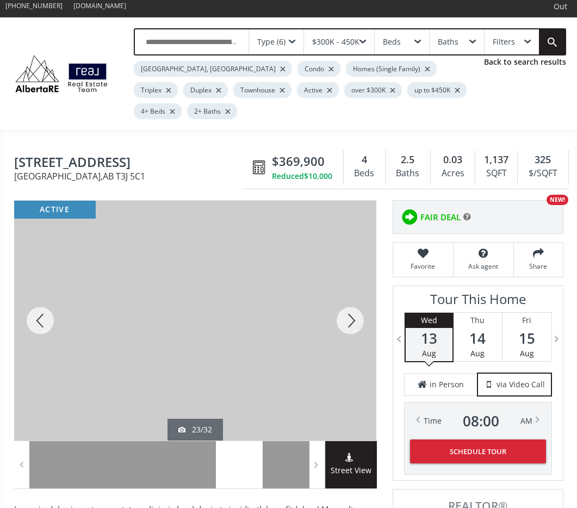
click at [348, 293] on div at bounding box center [350, 321] width 52 height 240
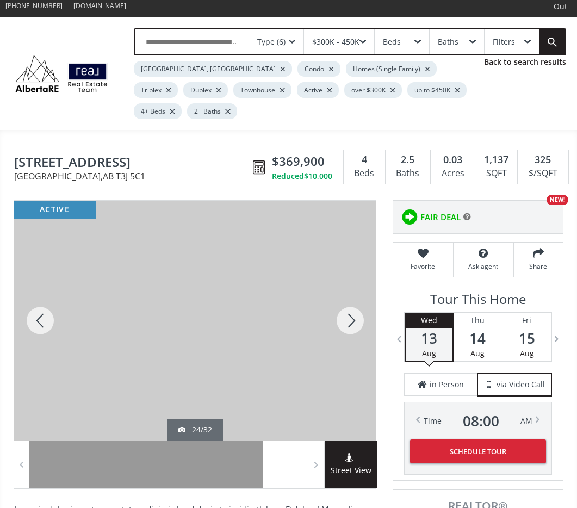
click at [348, 293] on div at bounding box center [350, 321] width 52 height 240
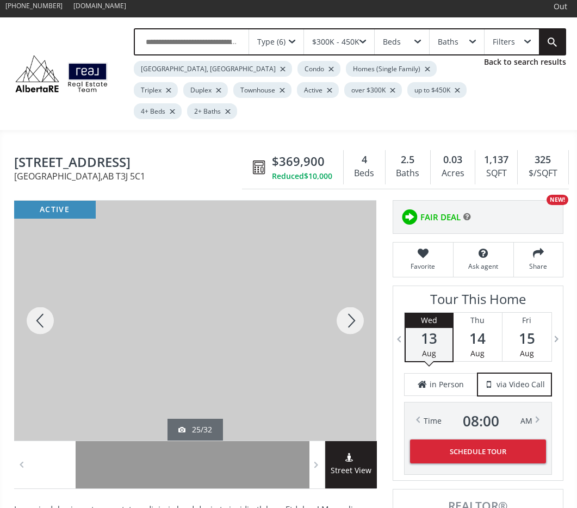
click at [348, 293] on div at bounding box center [350, 321] width 52 height 240
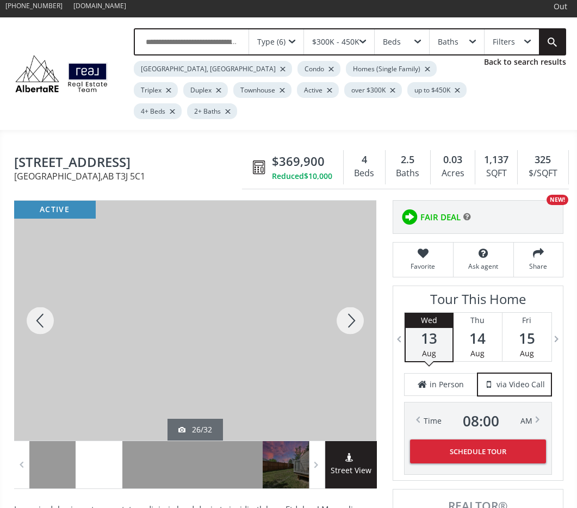
click at [348, 293] on div at bounding box center [350, 321] width 52 height 240
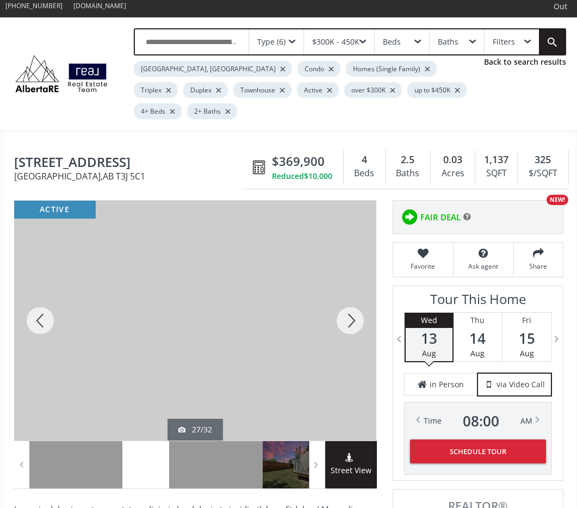
click at [348, 293] on div at bounding box center [350, 321] width 52 height 240
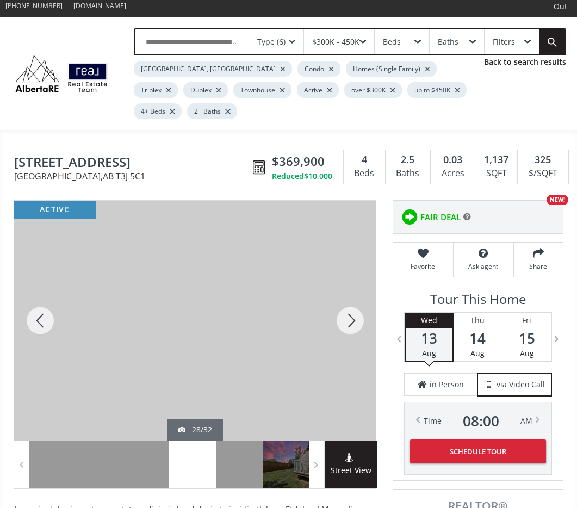
click at [348, 293] on div at bounding box center [350, 321] width 52 height 240
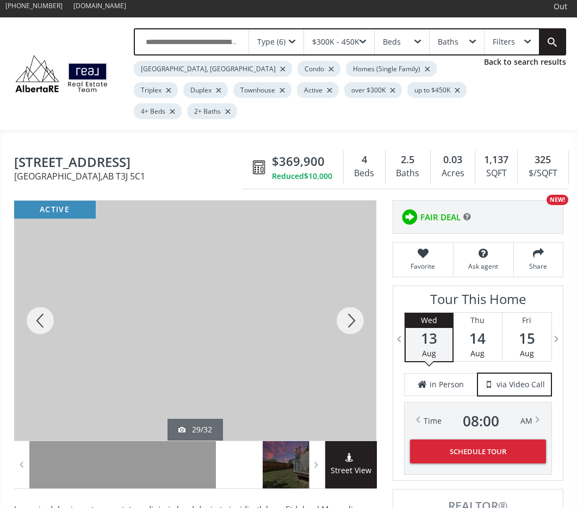
click at [348, 293] on div at bounding box center [350, 321] width 52 height 240
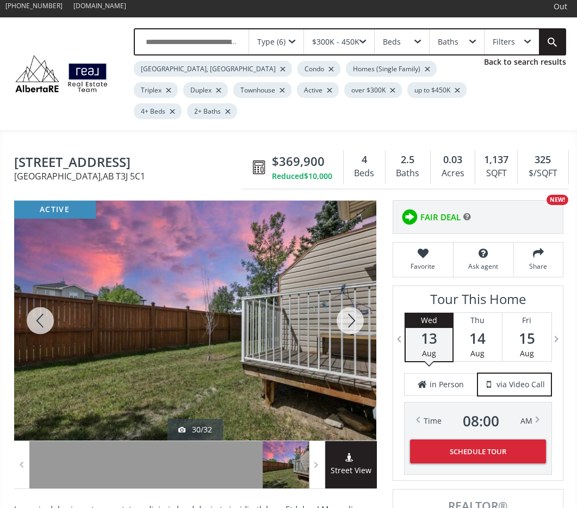
click at [348, 293] on div at bounding box center [350, 321] width 52 height 240
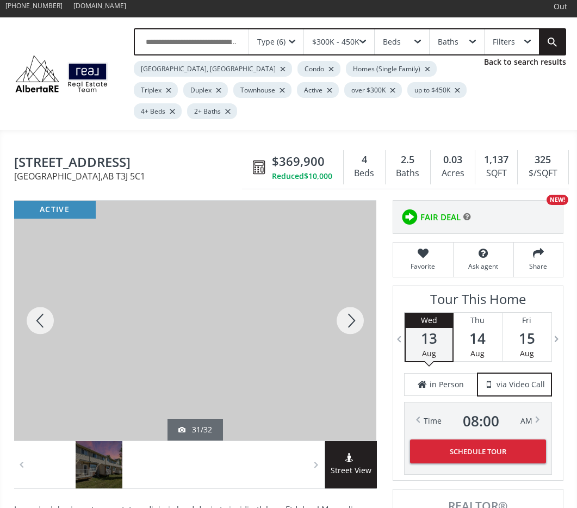
click at [348, 293] on div at bounding box center [350, 321] width 52 height 240
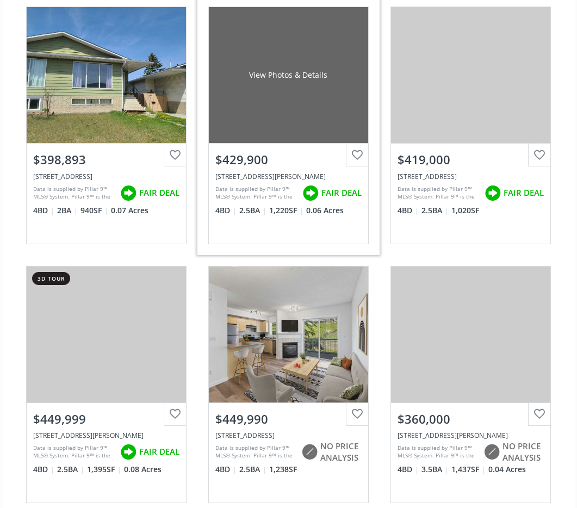
scroll to position [2525, 0]
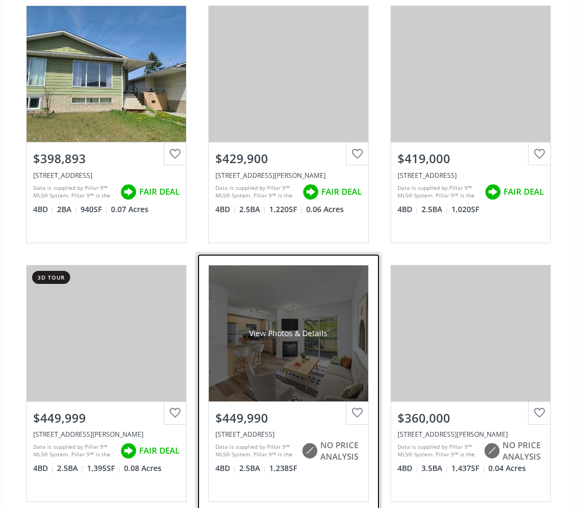
click at [274, 328] on div "View Photos & Details" at bounding box center [288, 333] width 159 height 136
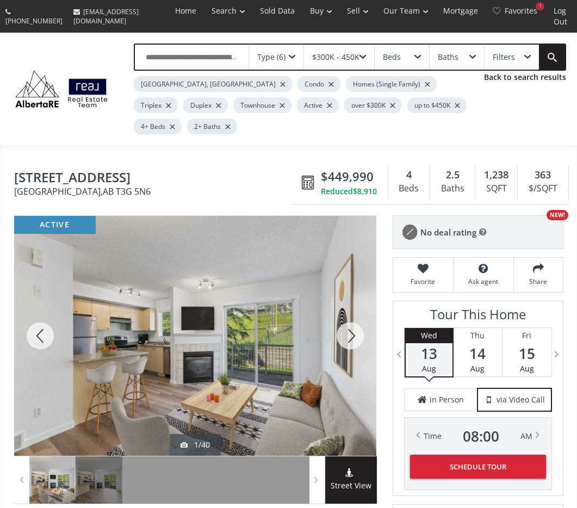
click at [356, 304] on div at bounding box center [350, 336] width 52 height 240
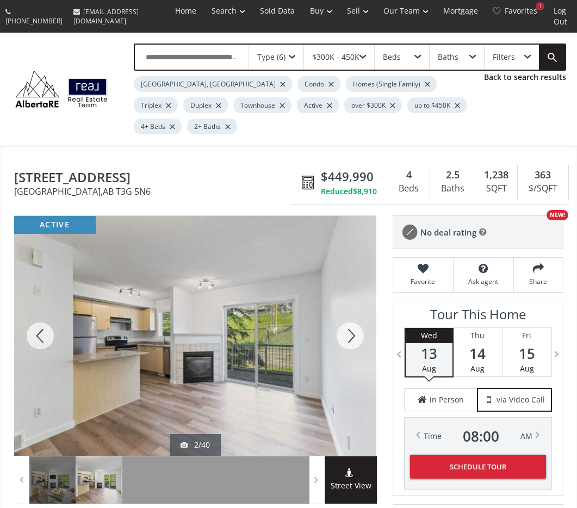
click at [356, 304] on div at bounding box center [350, 336] width 52 height 240
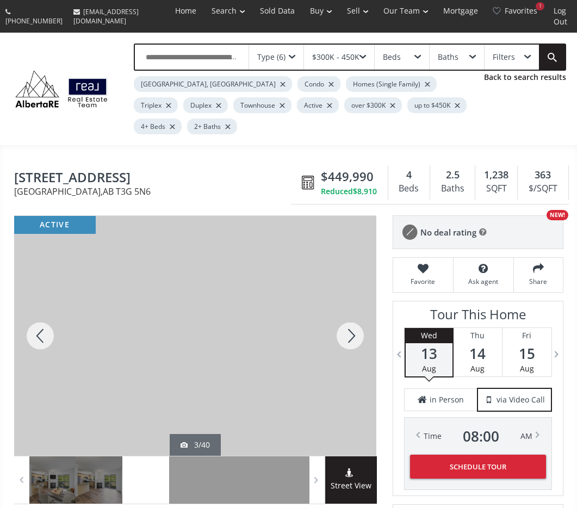
click at [356, 303] on div at bounding box center [350, 336] width 52 height 240
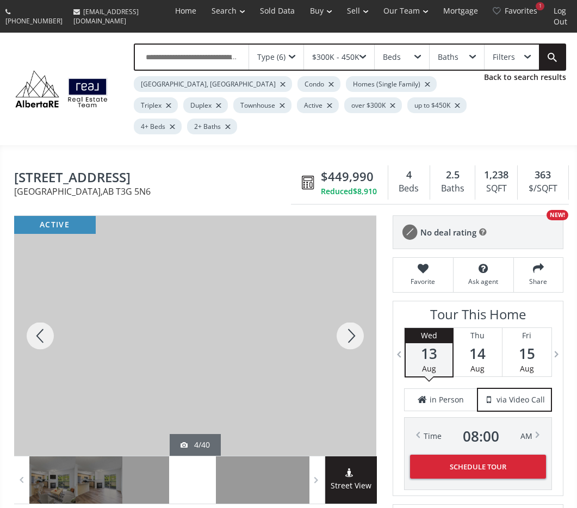
click at [356, 303] on div at bounding box center [350, 336] width 52 height 240
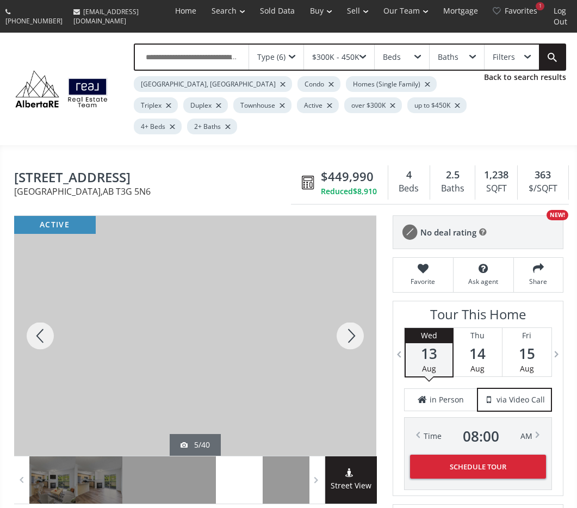
click at [356, 303] on div at bounding box center [350, 336] width 52 height 240
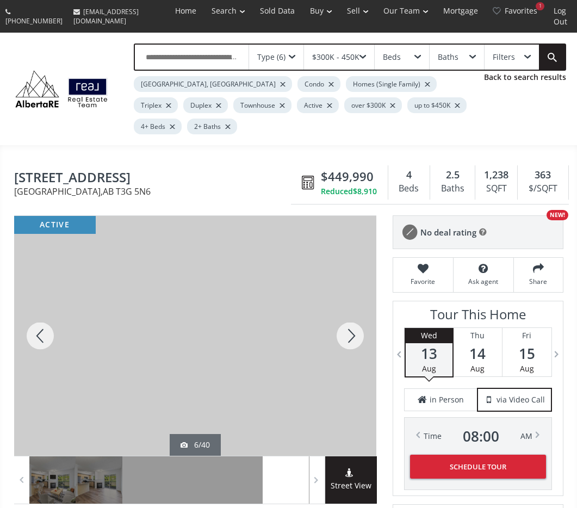
click at [356, 303] on div at bounding box center [350, 336] width 52 height 240
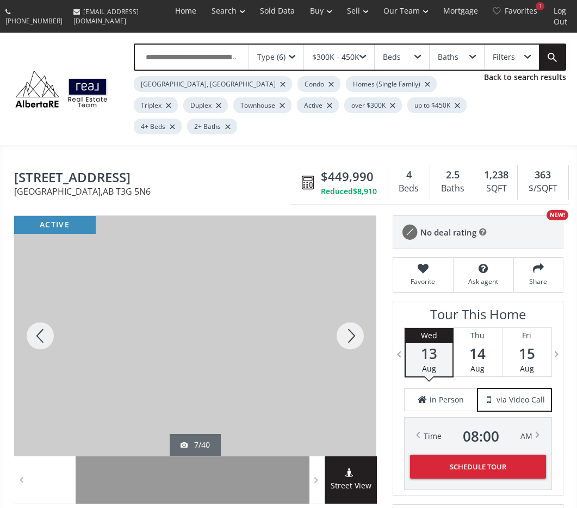
click at [356, 303] on div at bounding box center [350, 336] width 52 height 240
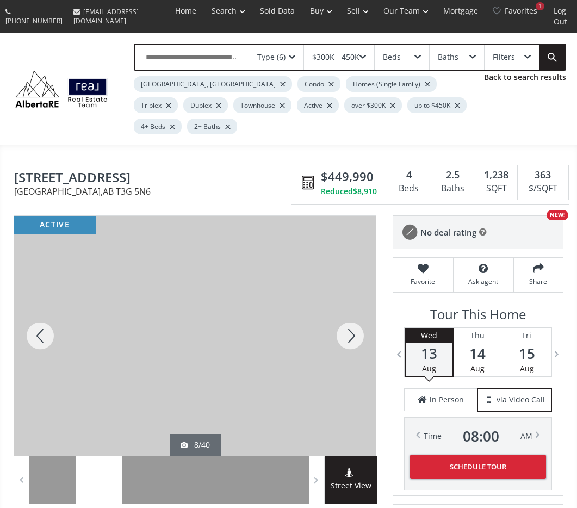
click at [356, 303] on div at bounding box center [350, 336] width 52 height 240
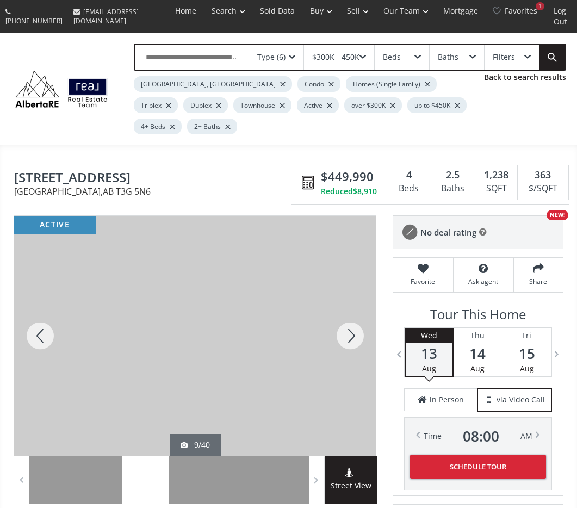
click at [356, 303] on div at bounding box center [350, 336] width 52 height 240
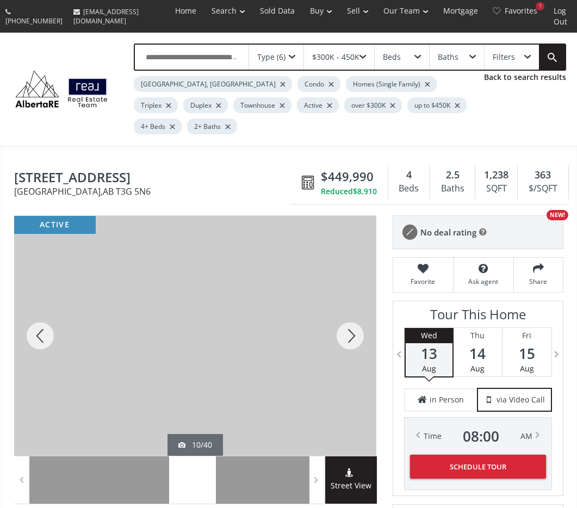
click at [356, 303] on div at bounding box center [350, 336] width 52 height 240
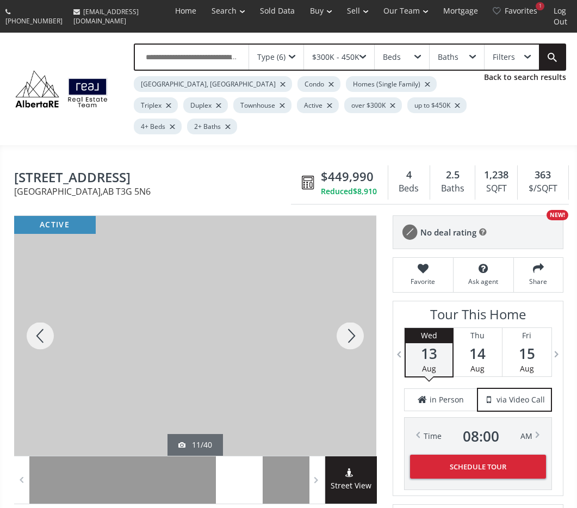
click at [356, 303] on div at bounding box center [350, 336] width 52 height 240
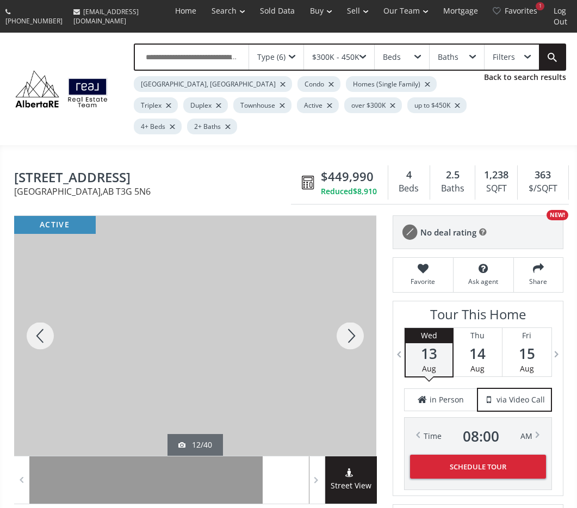
click at [356, 303] on div at bounding box center [350, 336] width 52 height 240
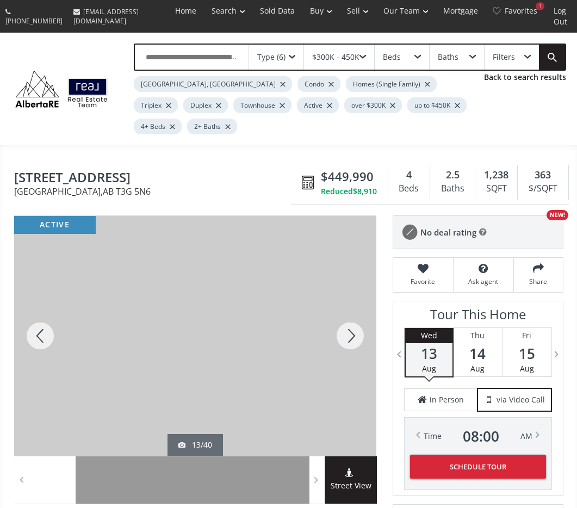
click at [356, 303] on div at bounding box center [350, 336] width 52 height 240
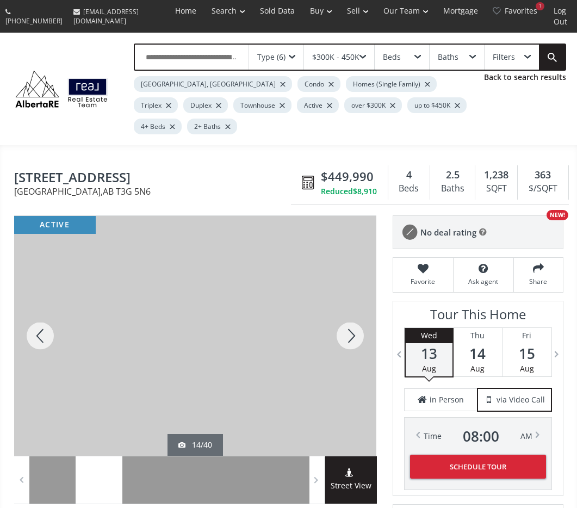
click at [356, 303] on div at bounding box center [350, 336] width 52 height 240
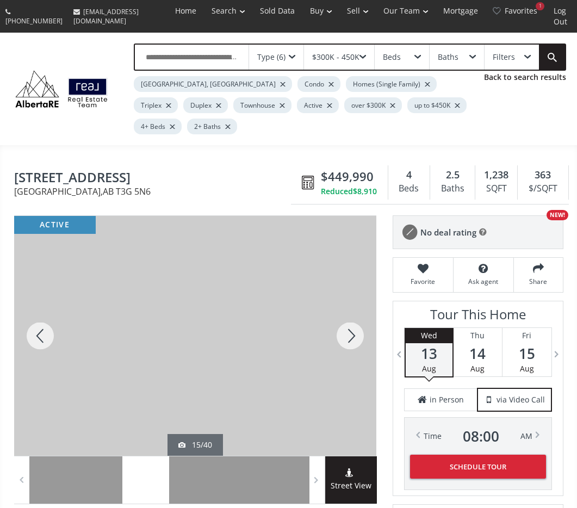
click at [356, 303] on div at bounding box center [350, 336] width 52 height 240
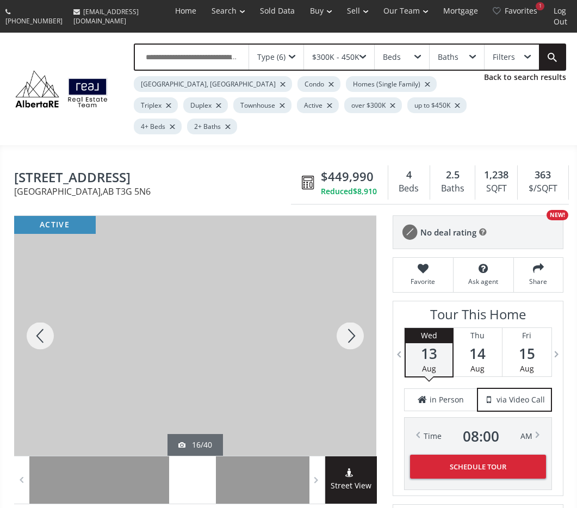
click at [356, 303] on div at bounding box center [350, 336] width 52 height 240
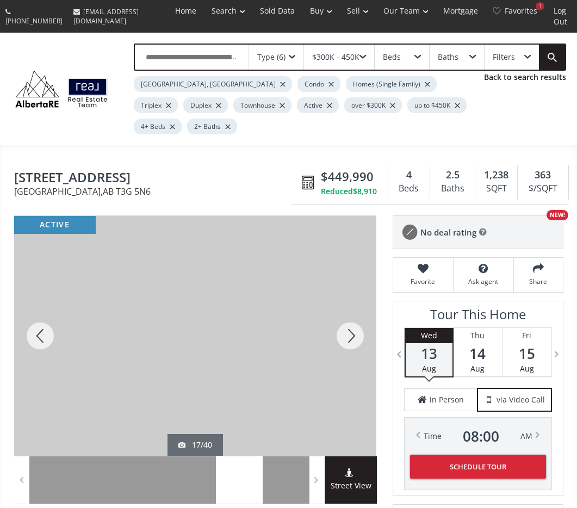
click at [356, 303] on div at bounding box center [350, 336] width 52 height 240
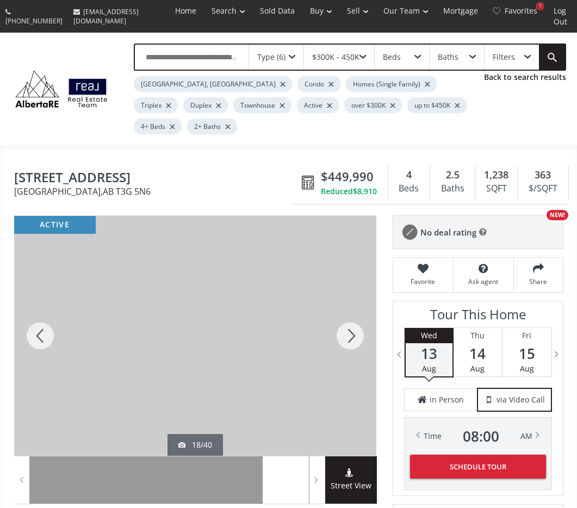
click at [356, 303] on div at bounding box center [350, 336] width 52 height 240
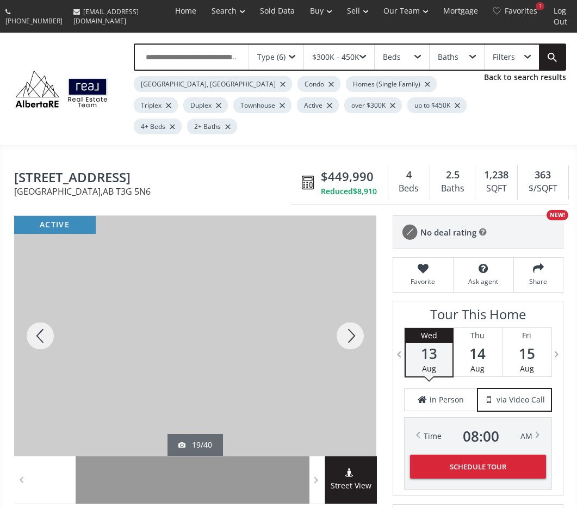
click at [356, 303] on div at bounding box center [350, 336] width 52 height 240
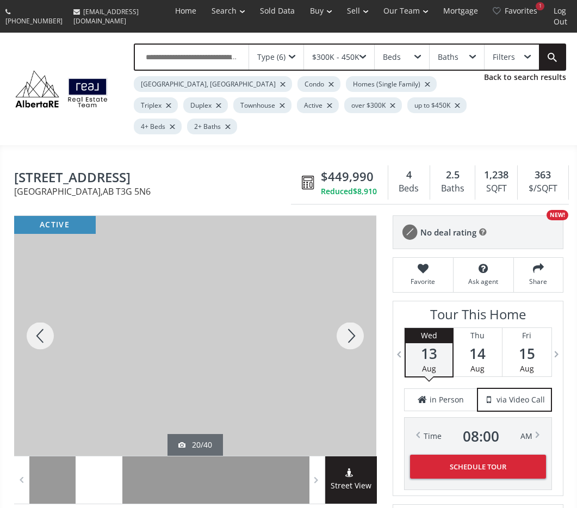
click at [356, 303] on div at bounding box center [350, 336] width 52 height 240
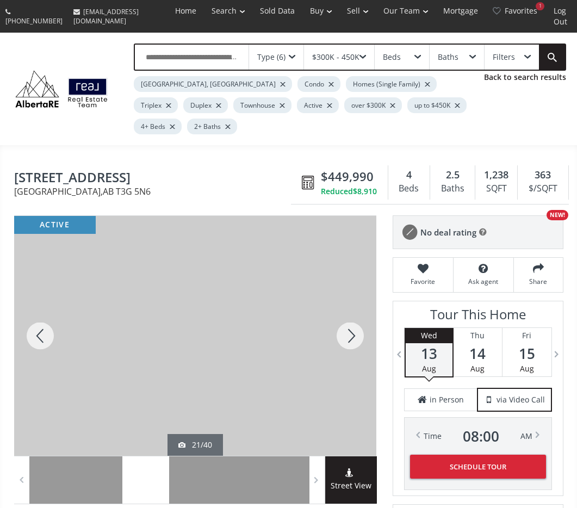
click at [356, 303] on div at bounding box center [350, 336] width 52 height 240
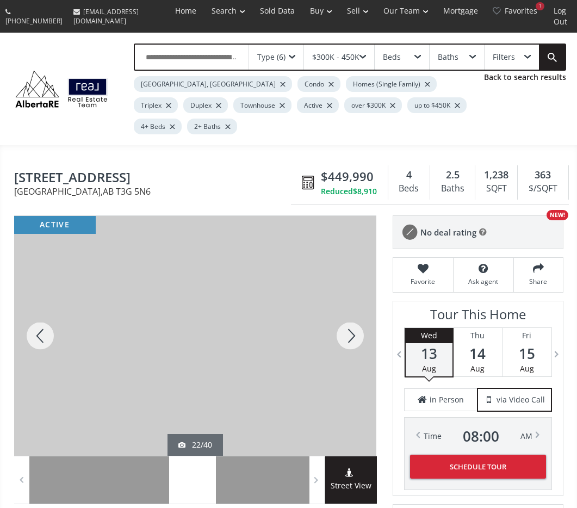
click at [356, 303] on div at bounding box center [350, 336] width 52 height 240
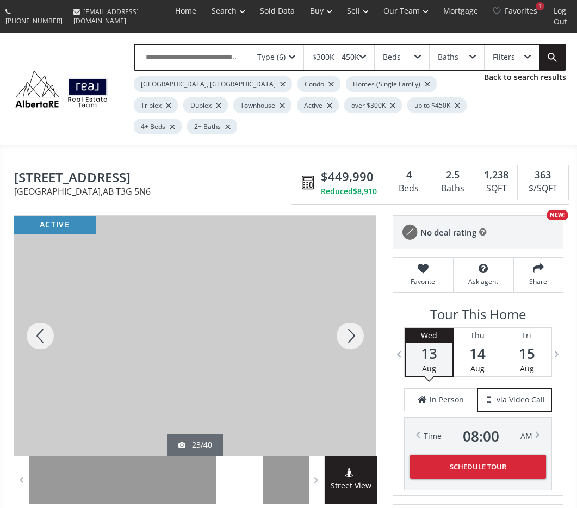
click at [356, 303] on div at bounding box center [350, 336] width 52 height 240
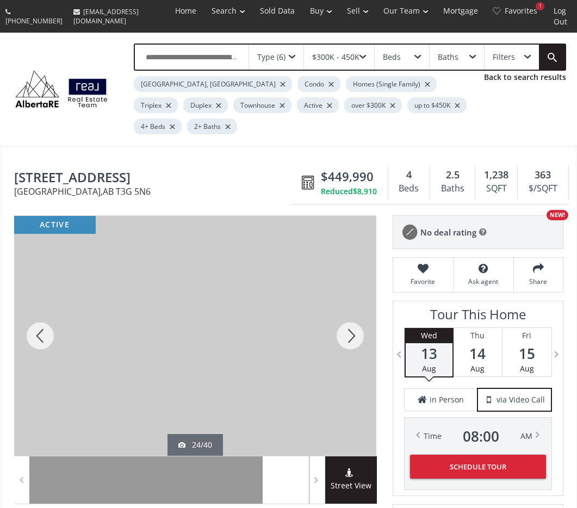
click at [356, 303] on div at bounding box center [350, 336] width 52 height 240
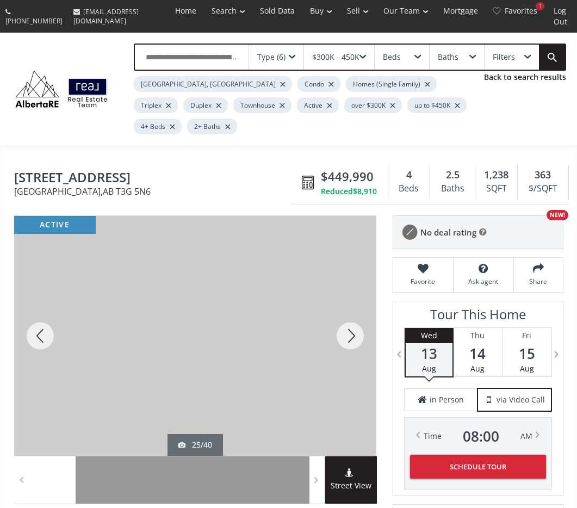
click at [356, 303] on div at bounding box center [350, 336] width 52 height 240
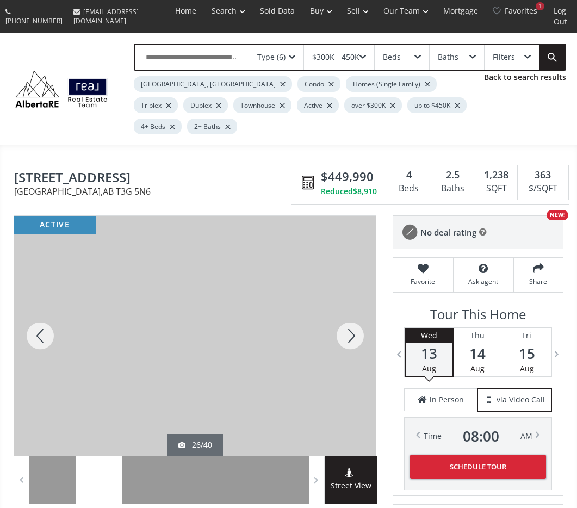
click at [356, 303] on div at bounding box center [350, 336] width 52 height 240
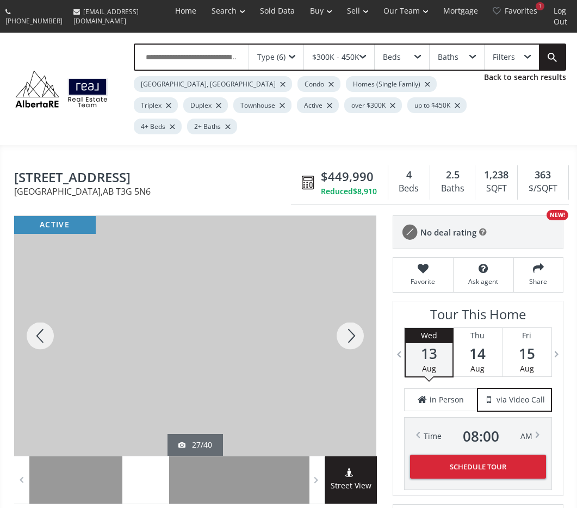
click at [356, 303] on div at bounding box center [350, 336] width 52 height 240
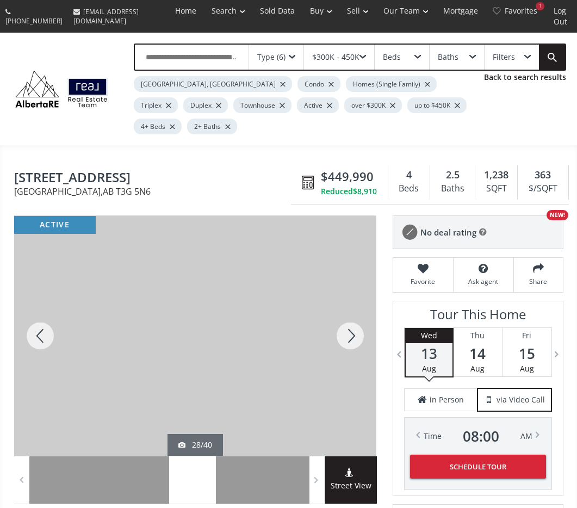
click at [356, 303] on div at bounding box center [350, 336] width 52 height 240
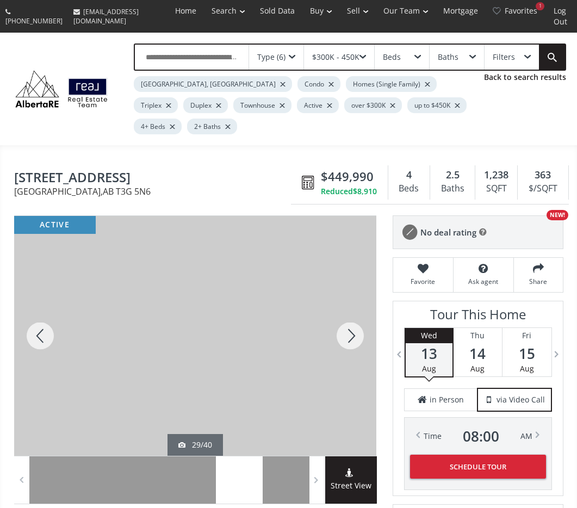
click at [356, 303] on div at bounding box center [350, 336] width 52 height 240
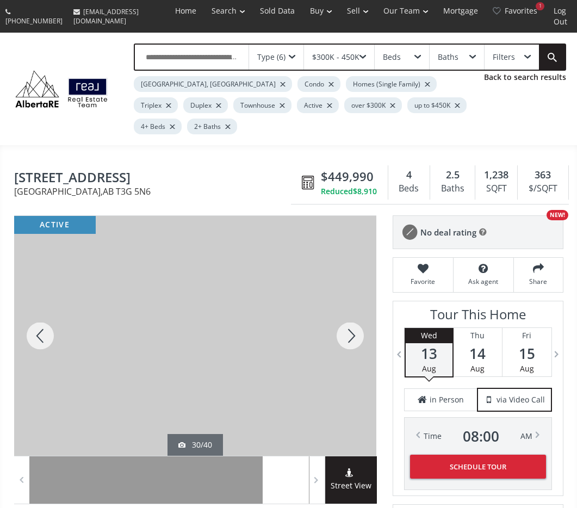
click at [356, 303] on div at bounding box center [350, 336] width 52 height 240
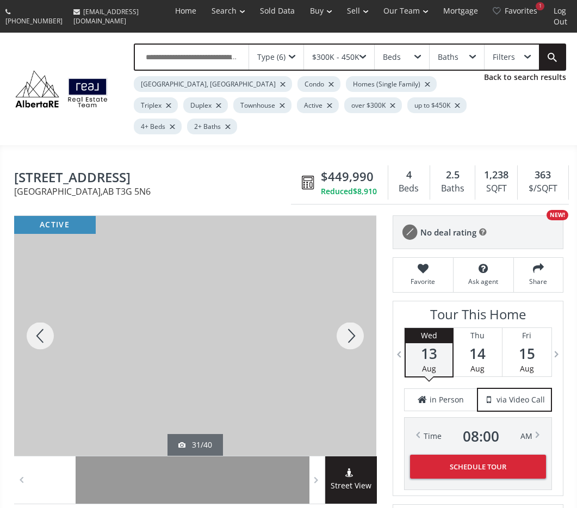
click at [356, 303] on div at bounding box center [350, 336] width 52 height 240
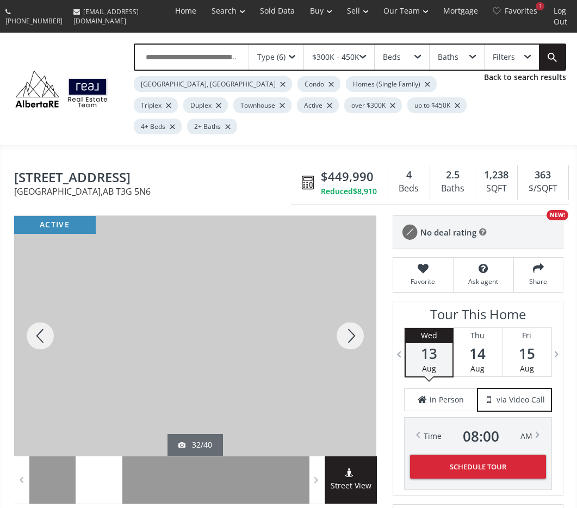
click at [356, 303] on div at bounding box center [350, 336] width 52 height 240
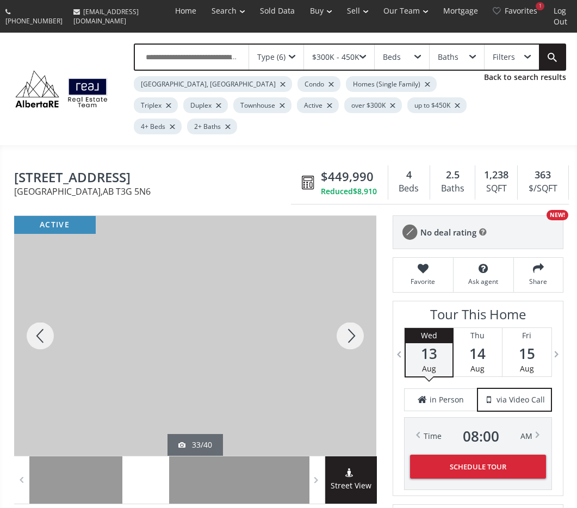
click at [356, 303] on div at bounding box center [350, 336] width 52 height 240
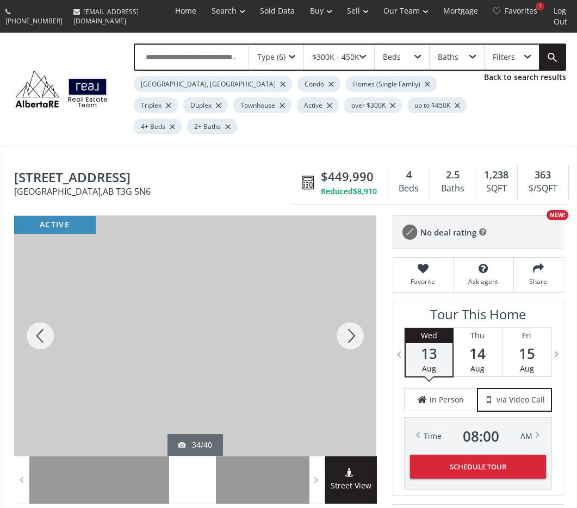
click at [356, 303] on div at bounding box center [350, 336] width 52 height 240
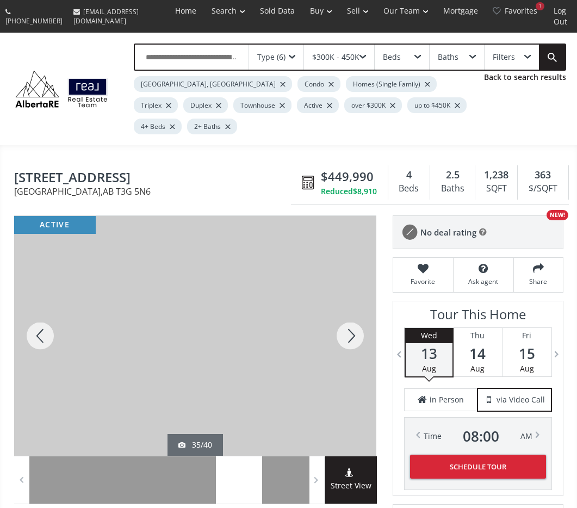
click at [356, 303] on div at bounding box center [350, 336] width 52 height 240
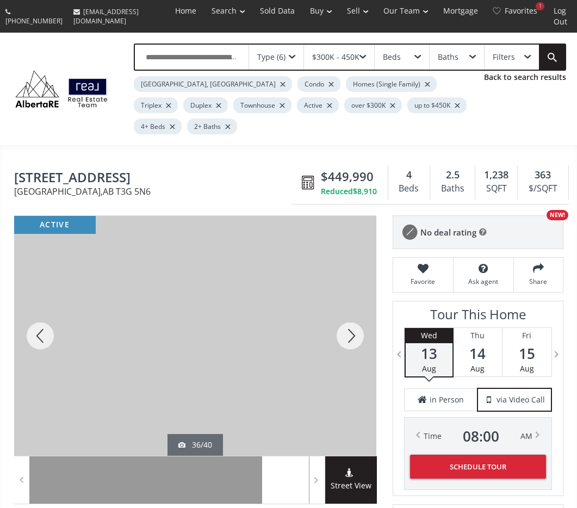
click at [356, 303] on div at bounding box center [350, 336] width 52 height 240
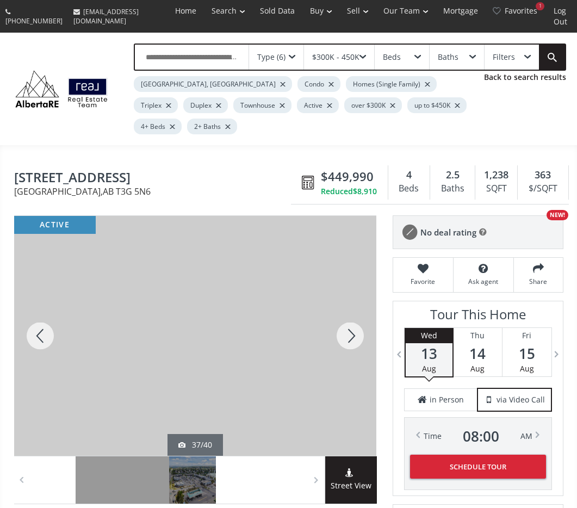
click at [356, 303] on div at bounding box center [350, 336] width 52 height 240
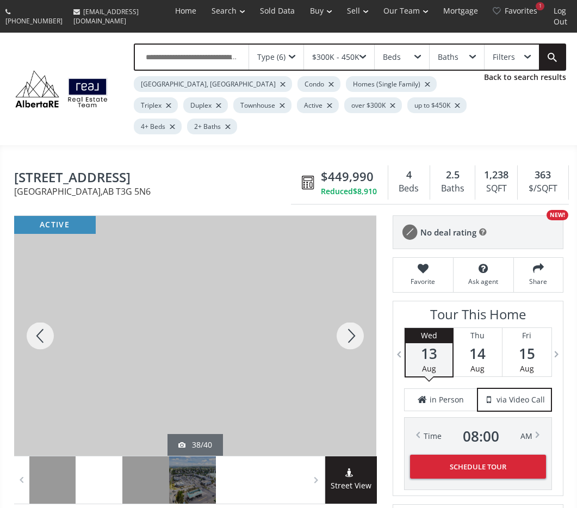
click at [356, 303] on div at bounding box center [350, 336] width 52 height 240
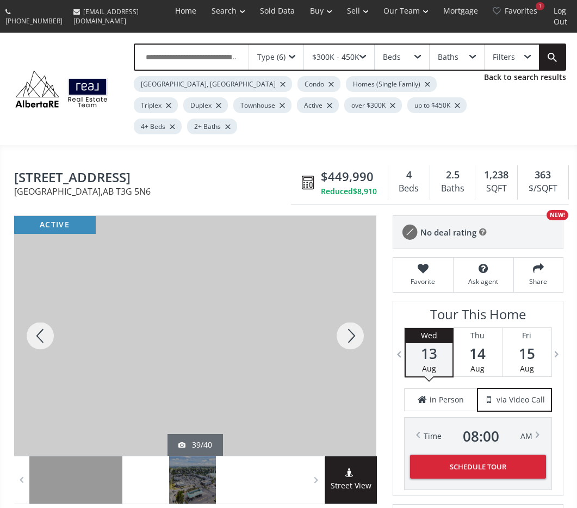
click at [355, 303] on div at bounding box center [350, 336] width 52 height 240
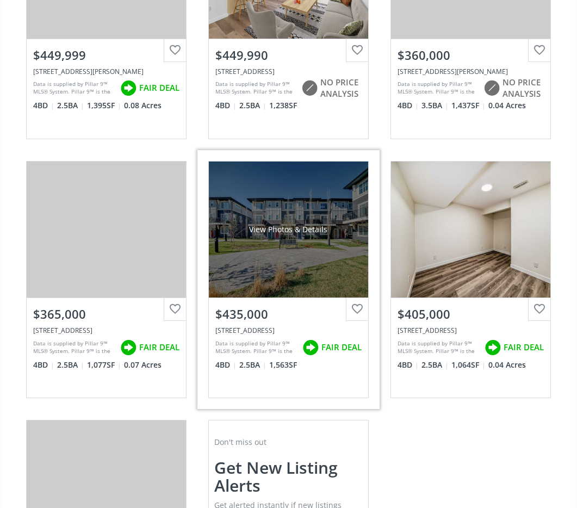
scroll to position [2888, 0]
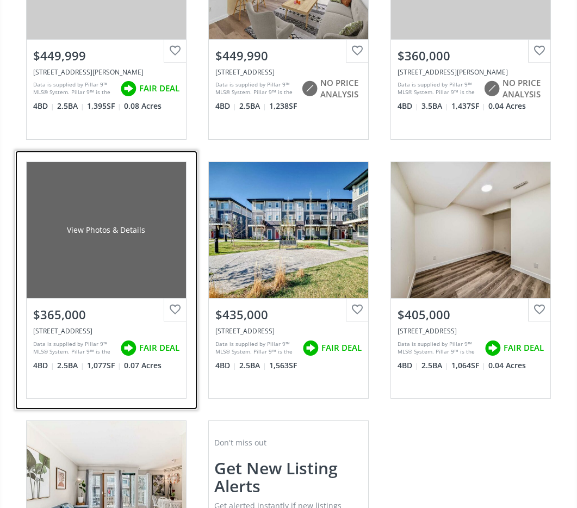
click at [156, 231] on div "View Photos & Details" at bounding box center [106, 230] width 159 height 136
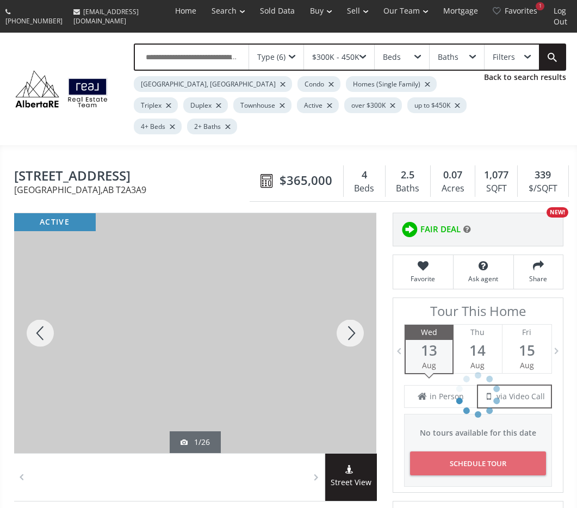
scroll to position [3, 0]
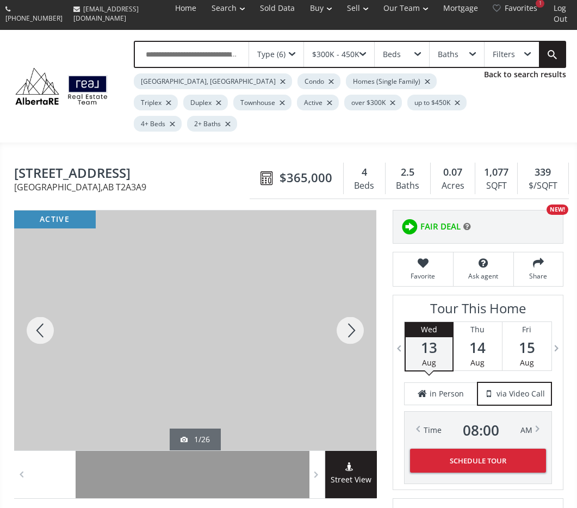
click at [341, 302] on div at bounding box center [350, 330] width 52 height 240
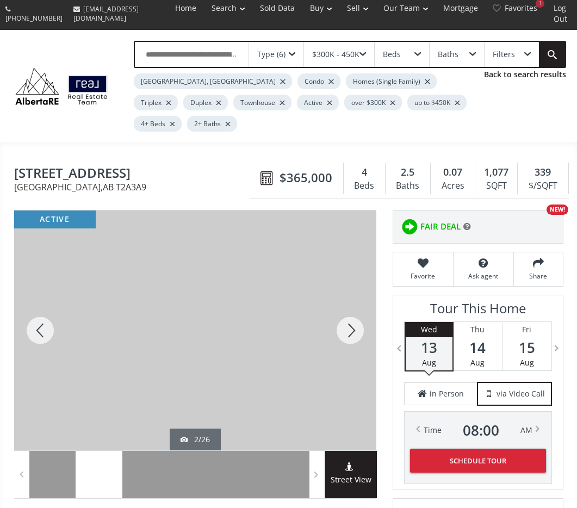
click at [341, 302] on div at bounding box center [350, 330] width 52 height 240
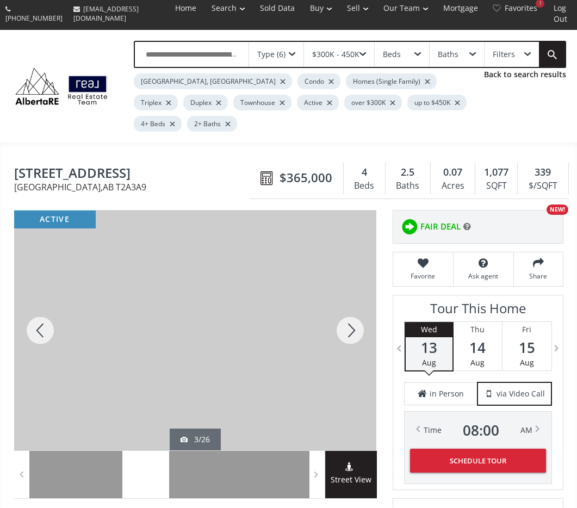
click at [341, 302] on div at bounding box center [350, 330] width 52 height 240
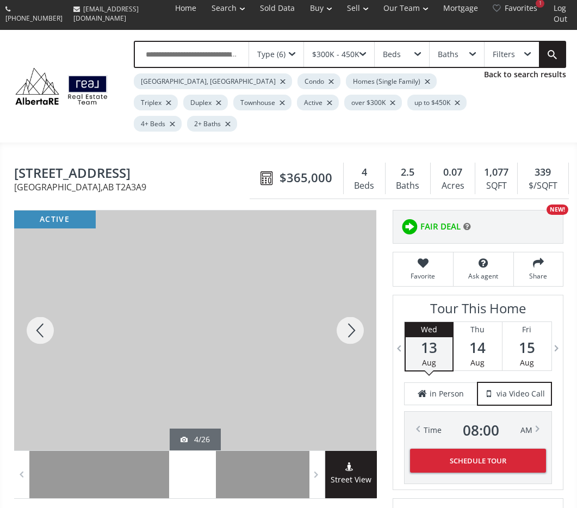
click at [341, 302] on div at bounding box center [350, 330] width 52 height 240
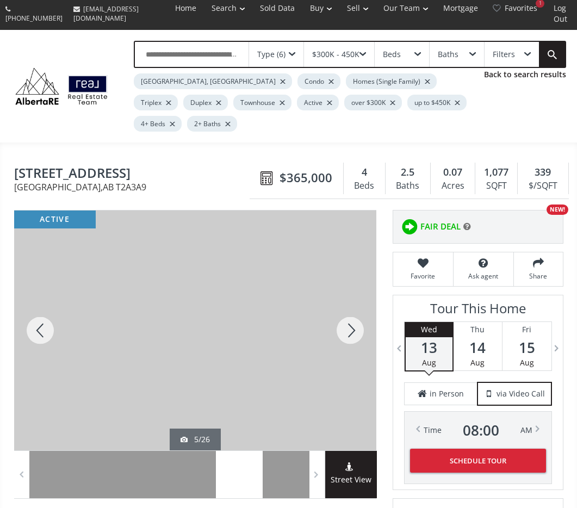
click at [341, 302] on div at bounding box center [350, 330] width 52 height 240
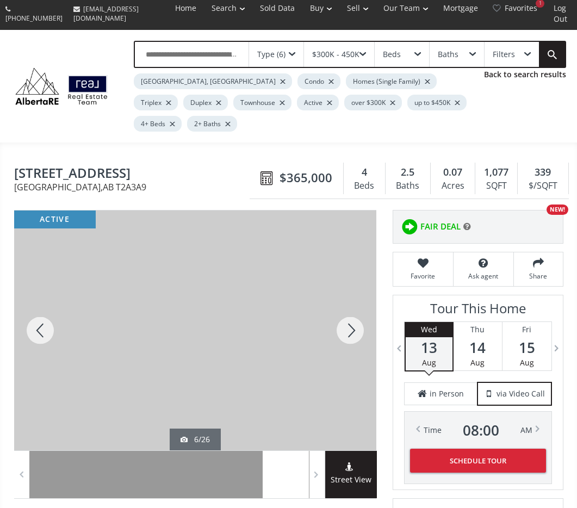
click at [341, 302] on div at bounding box center [350, 330] width 52 height 240
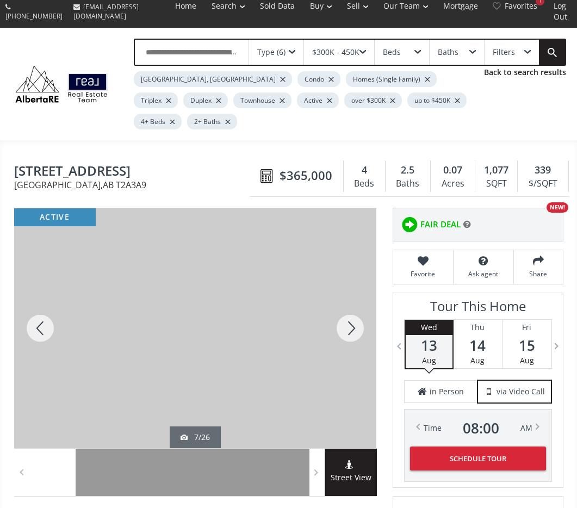
scroll to position [0, 0]
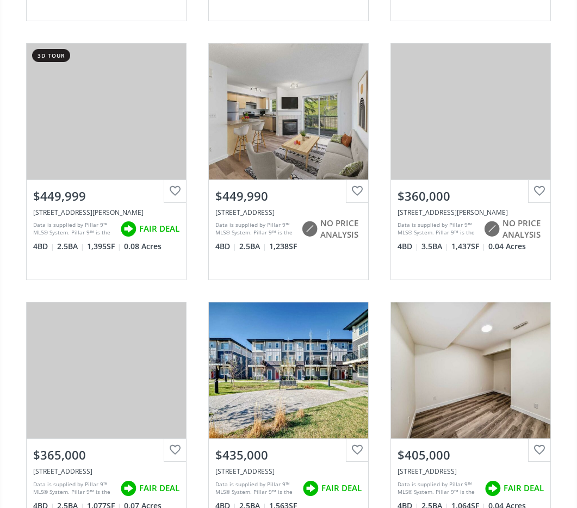
scroll to position [2723, 0]
